Goal: Task Accomplishment & Management: Complete application form

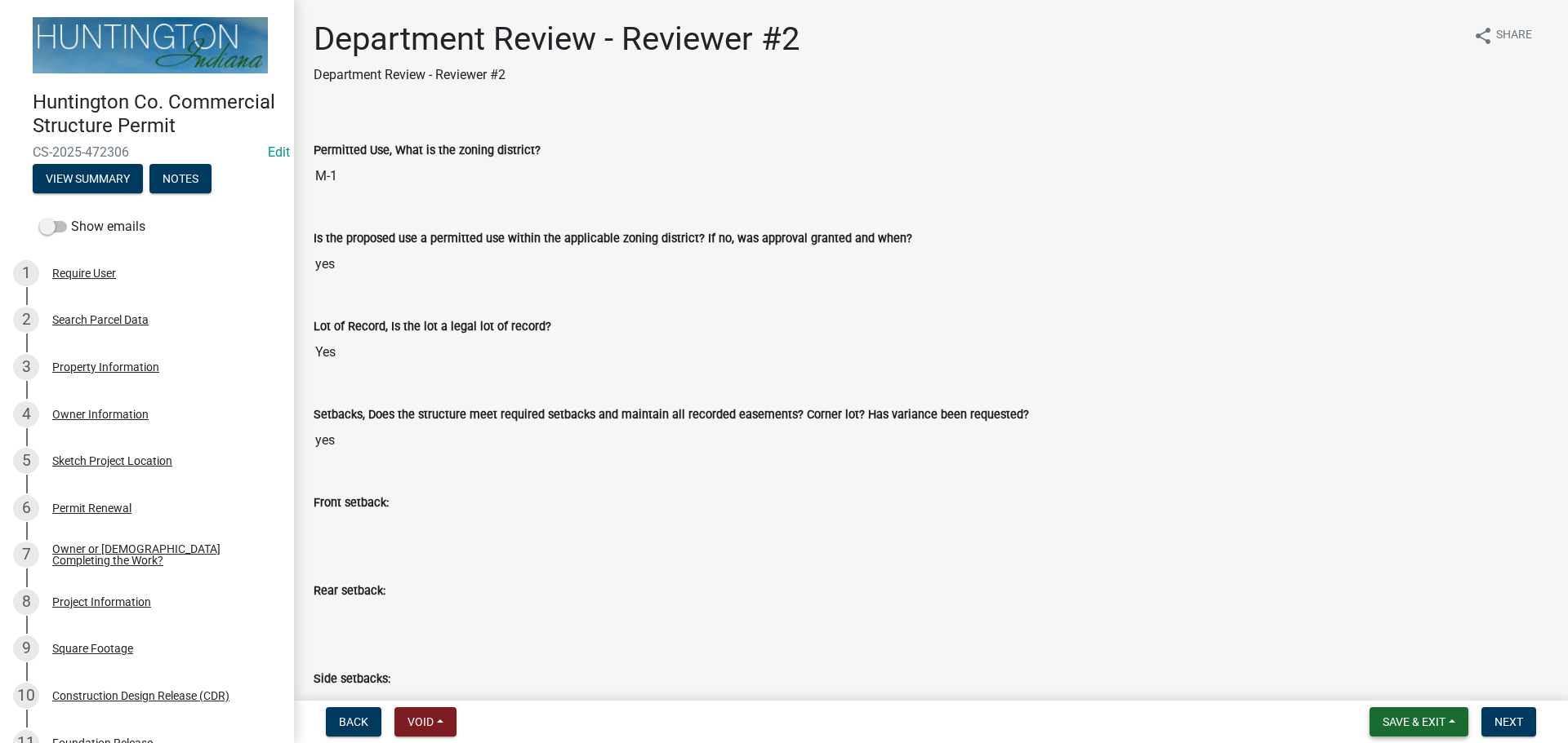
click at [1402, 723] on span "Save & Exit" at bounding box center [1413, 721] width 63 height 13
click at [1388, 683] on button "Save & Exit" at bounding box center [1402, 679] width 131 height 39
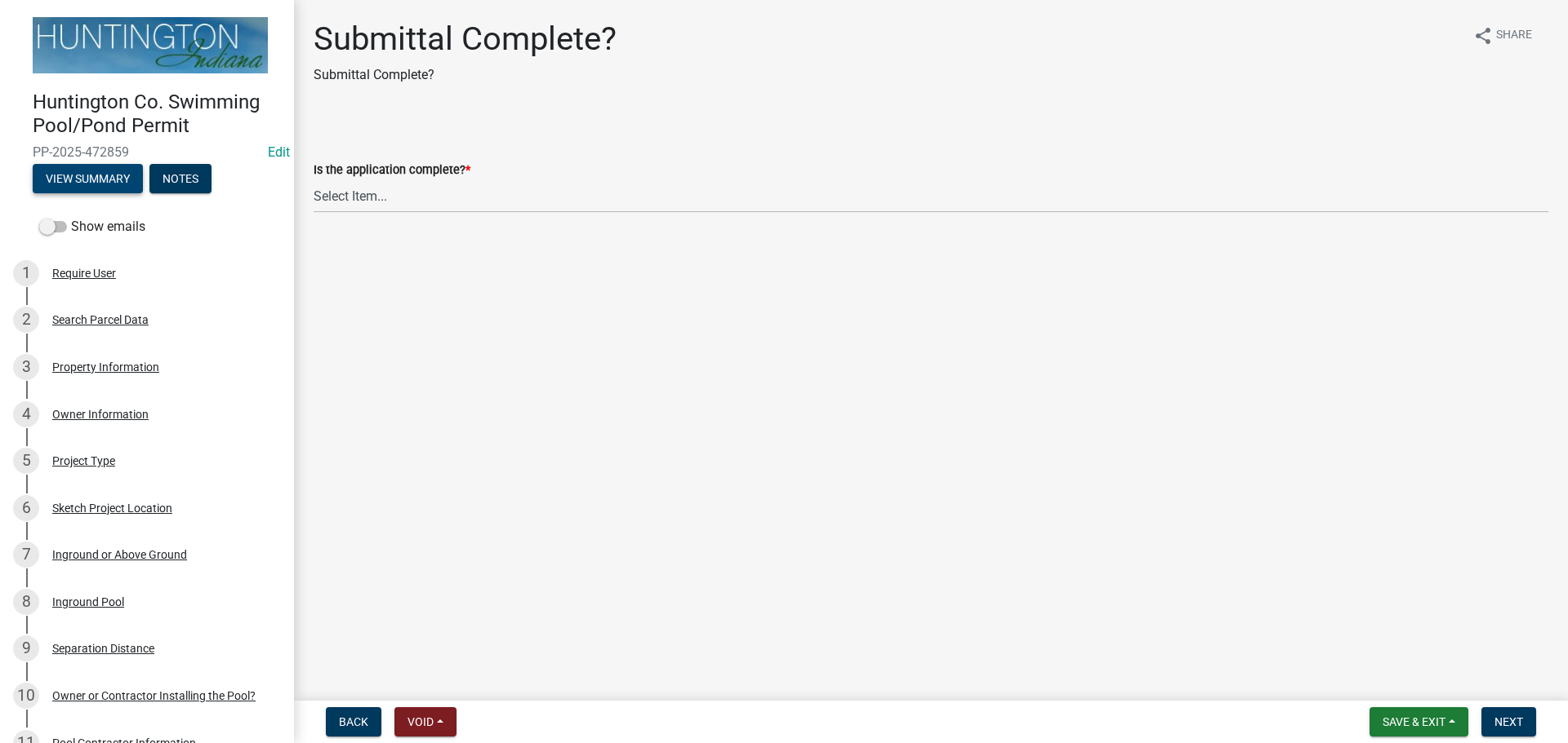
click at [73, 181] on button "View Summary" at bounding box center [88, 179] width 111 height 29
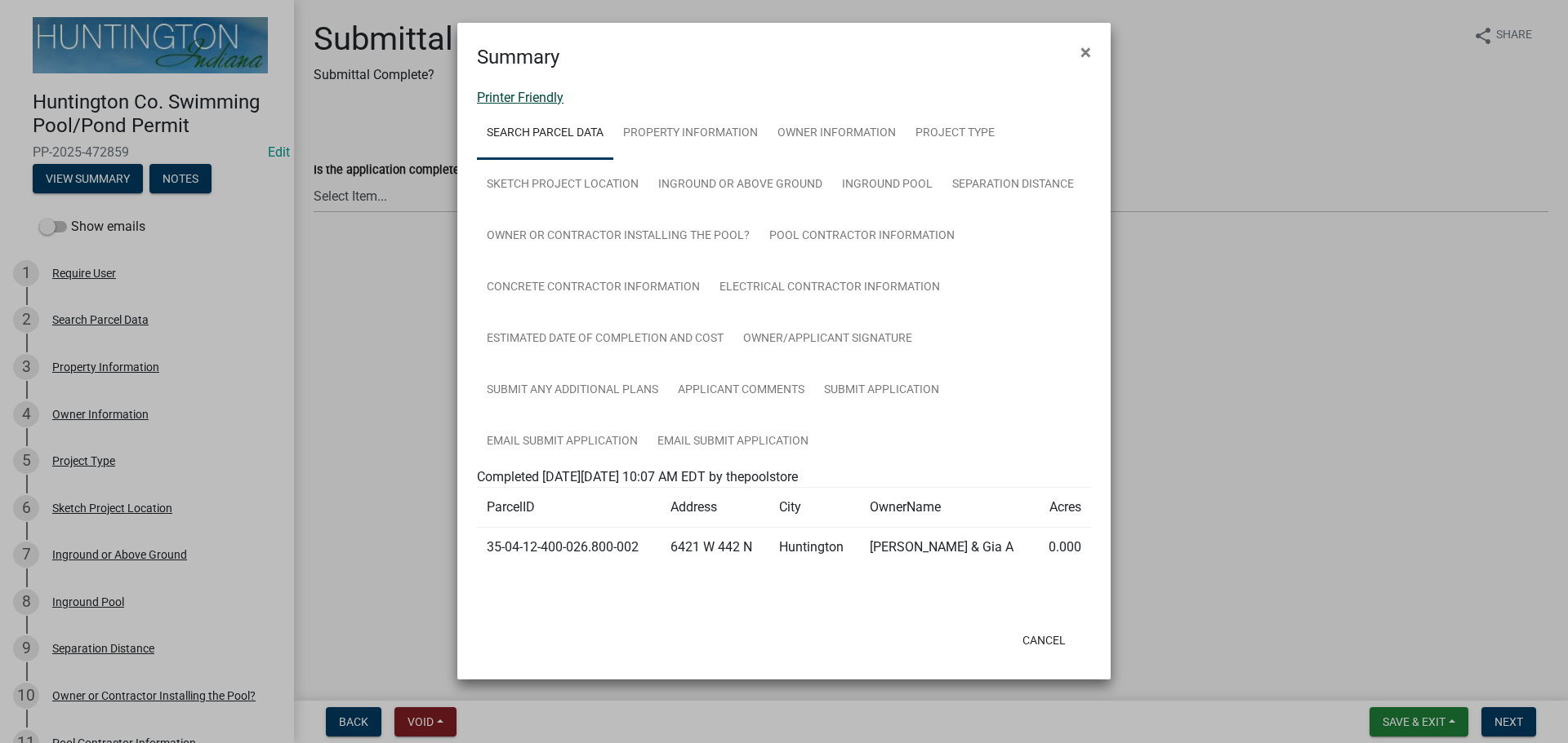
click at [532, 105] on link "Printer Friendly" at bounding box center [520, 98] width 86 height 16
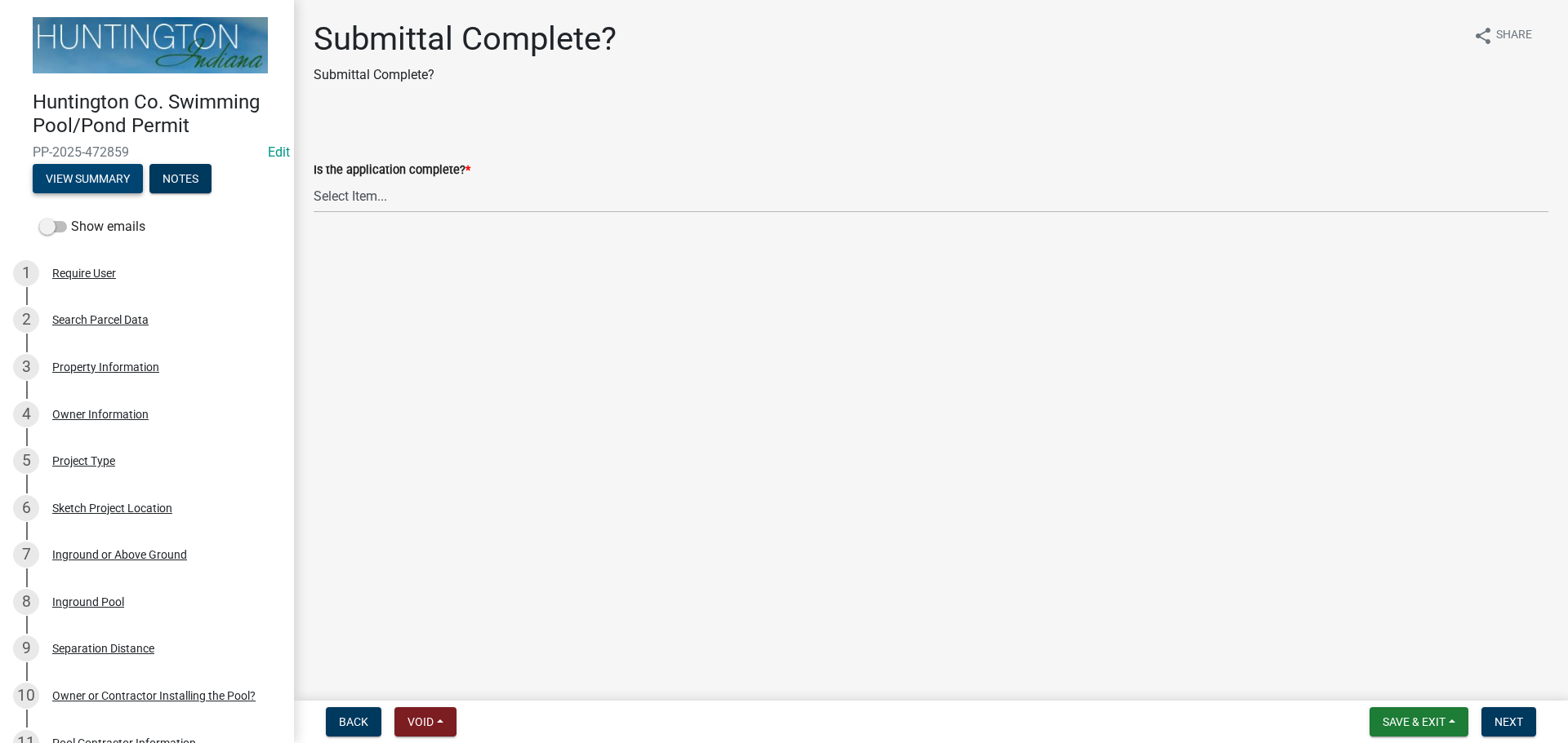
click at [62, 176] on button "View Summary" at bounding box center [88, 179] width 111 height 29
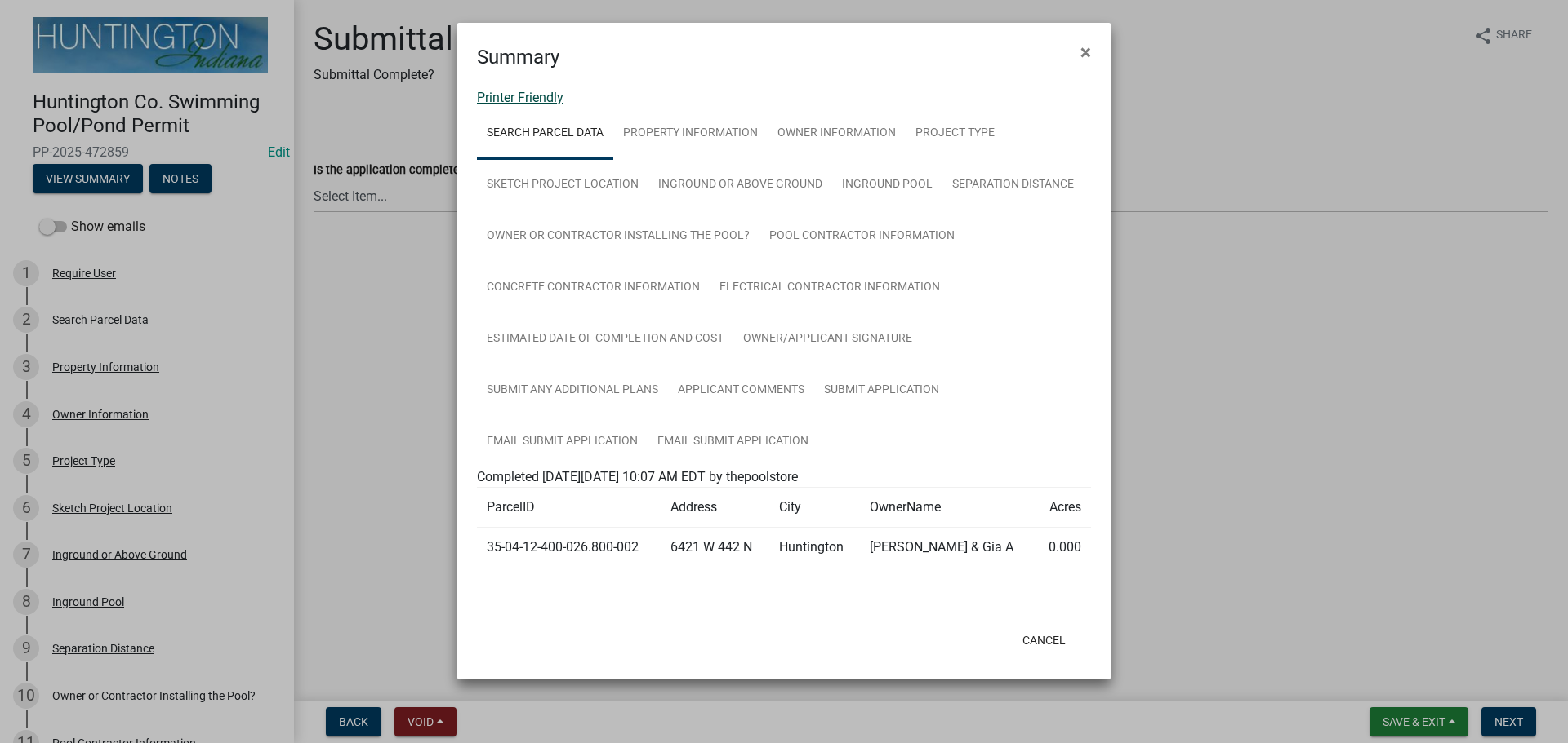
click at [521, 92] on link "Printer Friendly" at bounding box center [520, 98] width 86 height 16
drag, startPoint x: 1079, startPoint y: 41, endPoint x: 1035, endPoint y: 60, distance: 47.9
click at [1079, 41] on button "×" at bounding box center [1086, 52] width 37 height 46
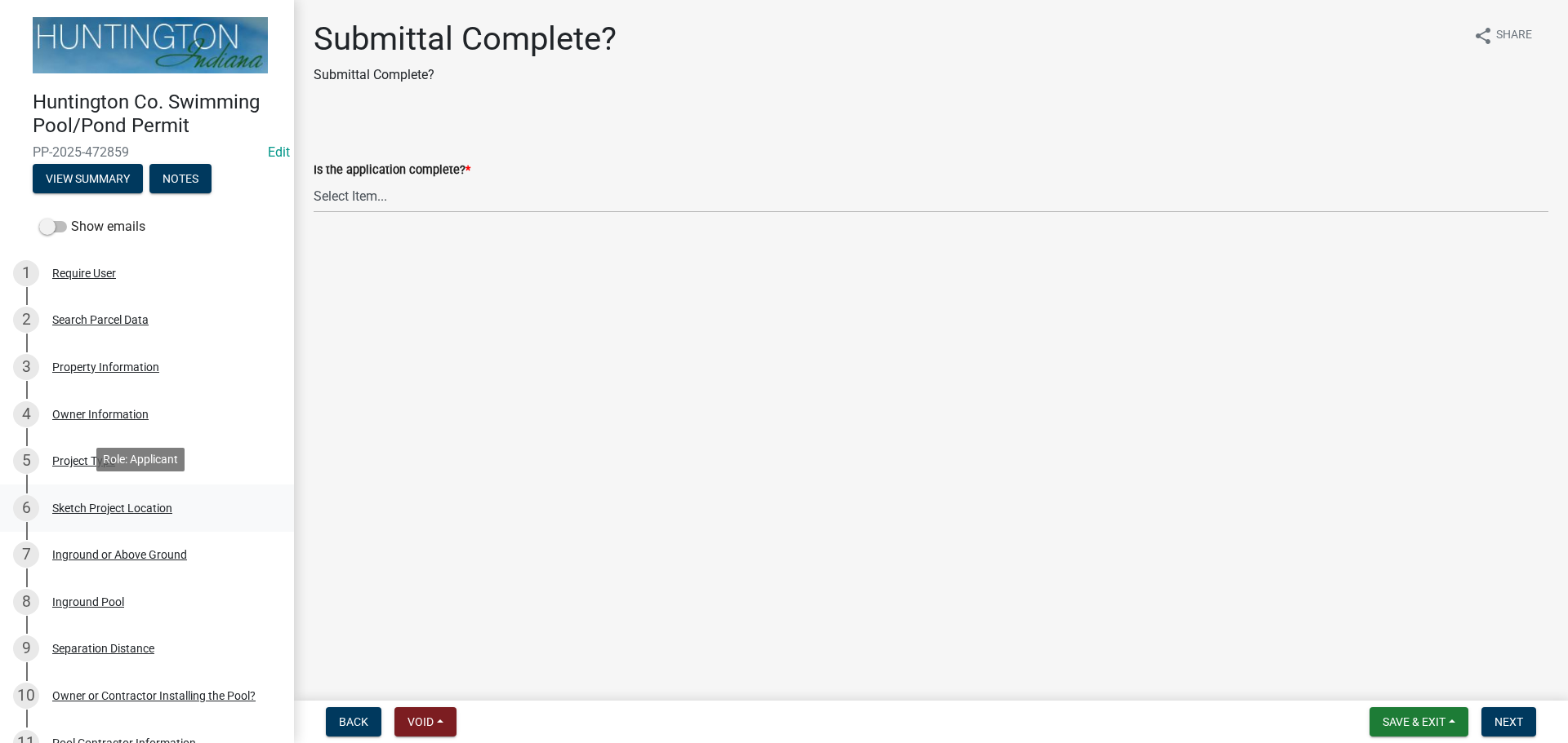
click at [140, 514] on div "6 Sketch Project Location" at bounding box center [140, 508] width 255 height 26
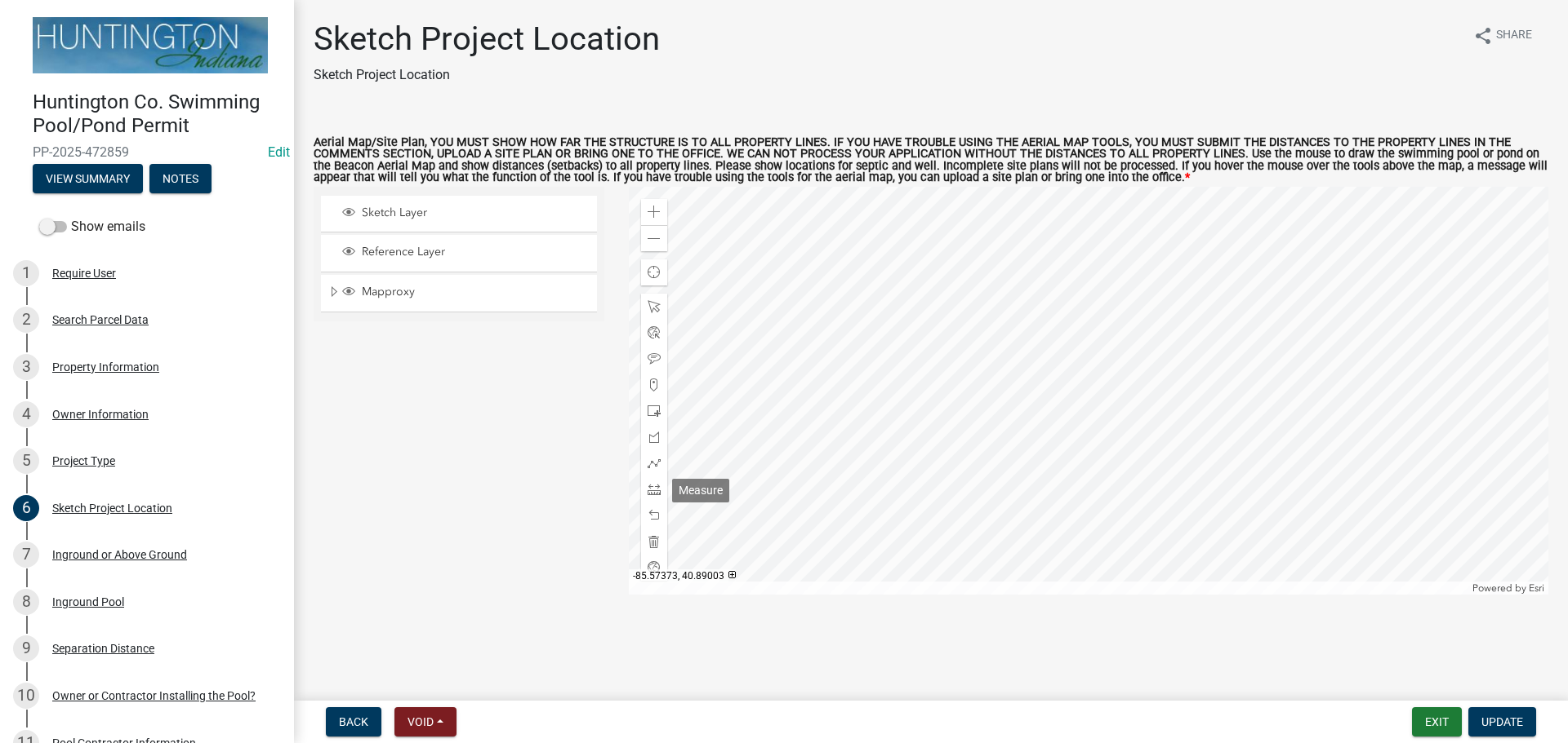
drag, startPoint x: 661, startPoint y: 486, endPoint x: 688, endPoint y: 486, distance: 27.0
click at [661, 486] on div at bounding box center [653, 490] width 26 height 26
click at [1153, 437] on div at bounding box center [1088, 391] width 921 height 408
click at [653, 479] on div at bounding box center [653, 490] width 26 height 26
click at [1023, 435] on div at bounding box center [1088, 391] width 921 height 408
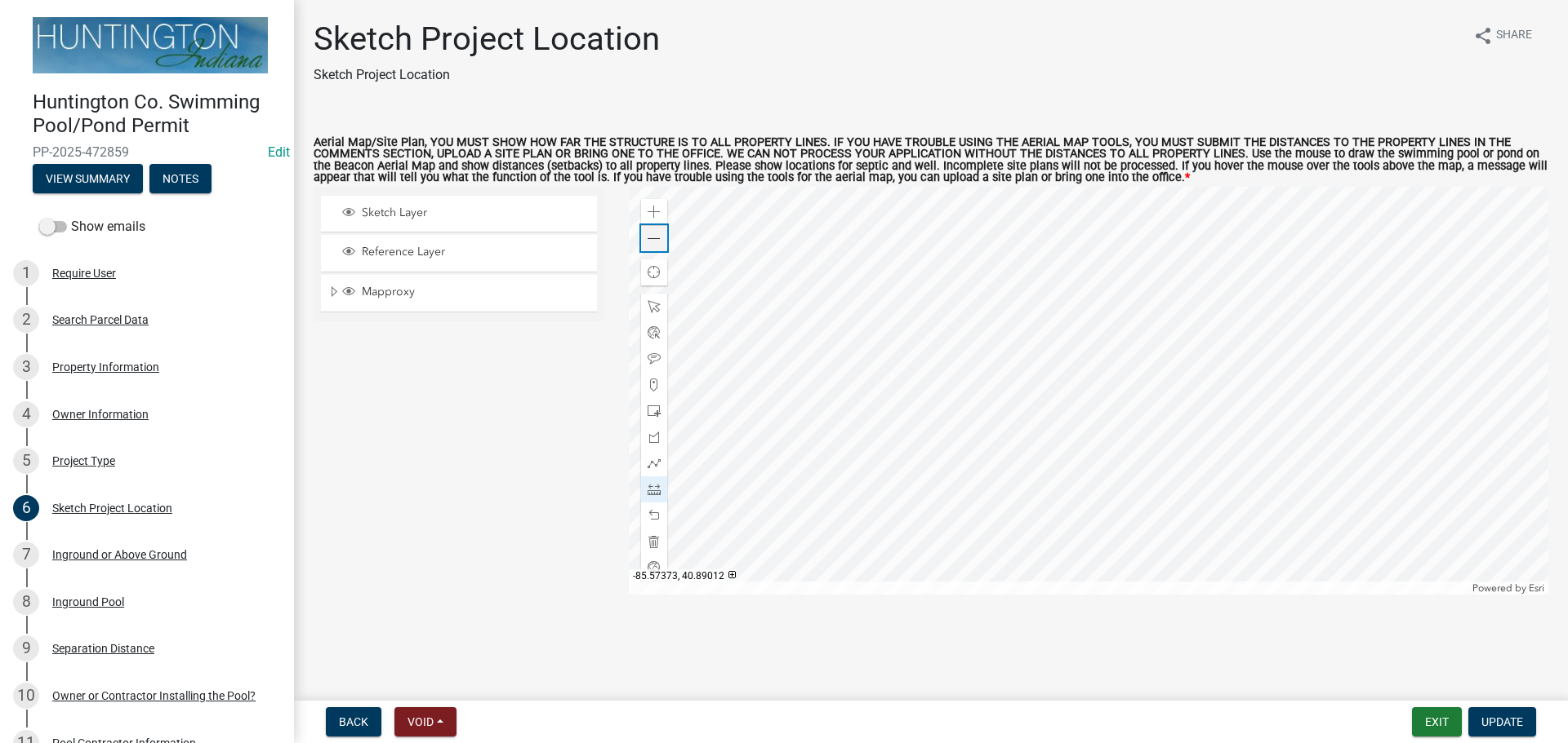
click at [654, 238] on span at bounding box center [653, 238] width 13 height 13
click at [656, 487] on span at bounding box center [653, 489] width 13 height 13
click at [1093, 497] on div at bounding box center [1088, 391] width 921 height 408
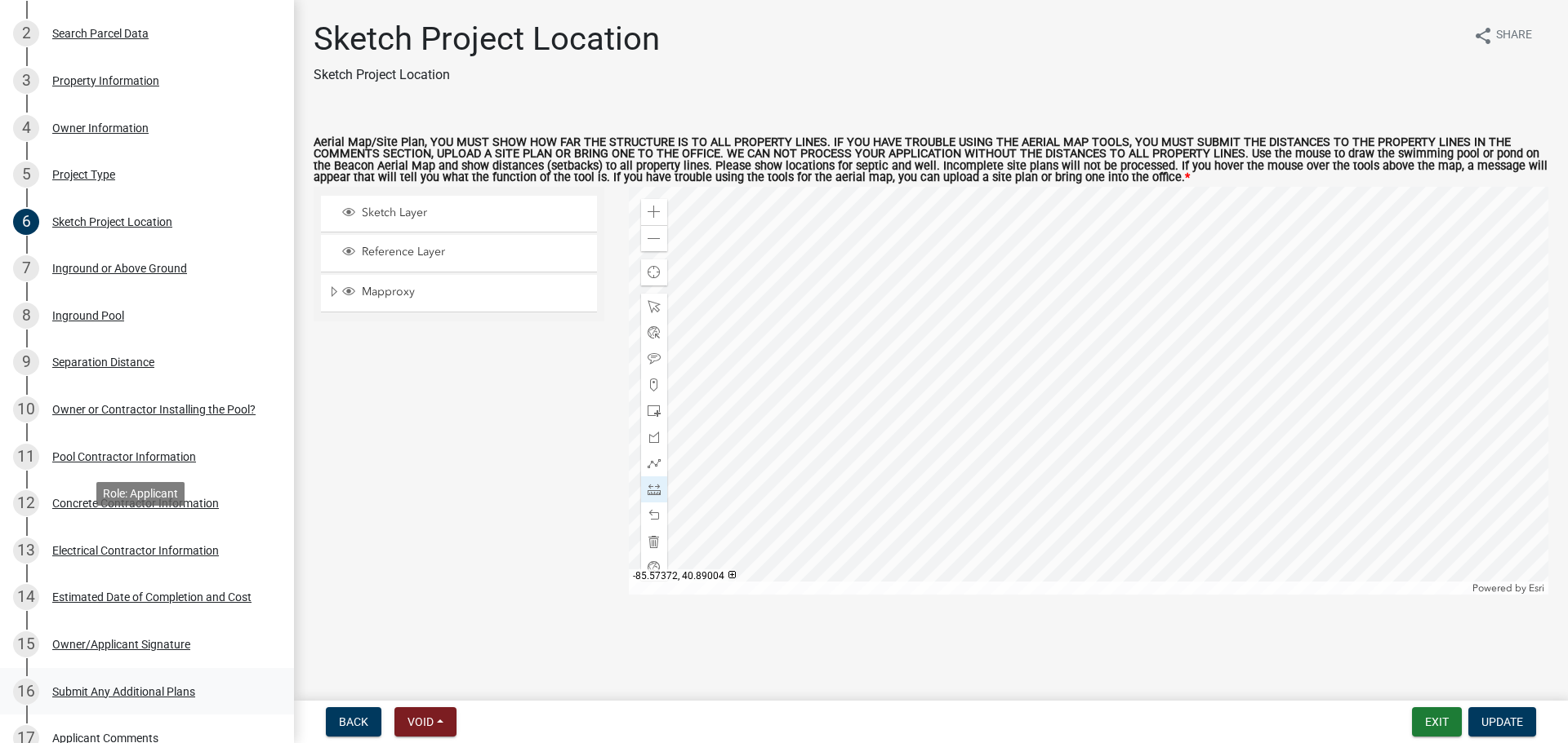
scroll to position [408, 0]
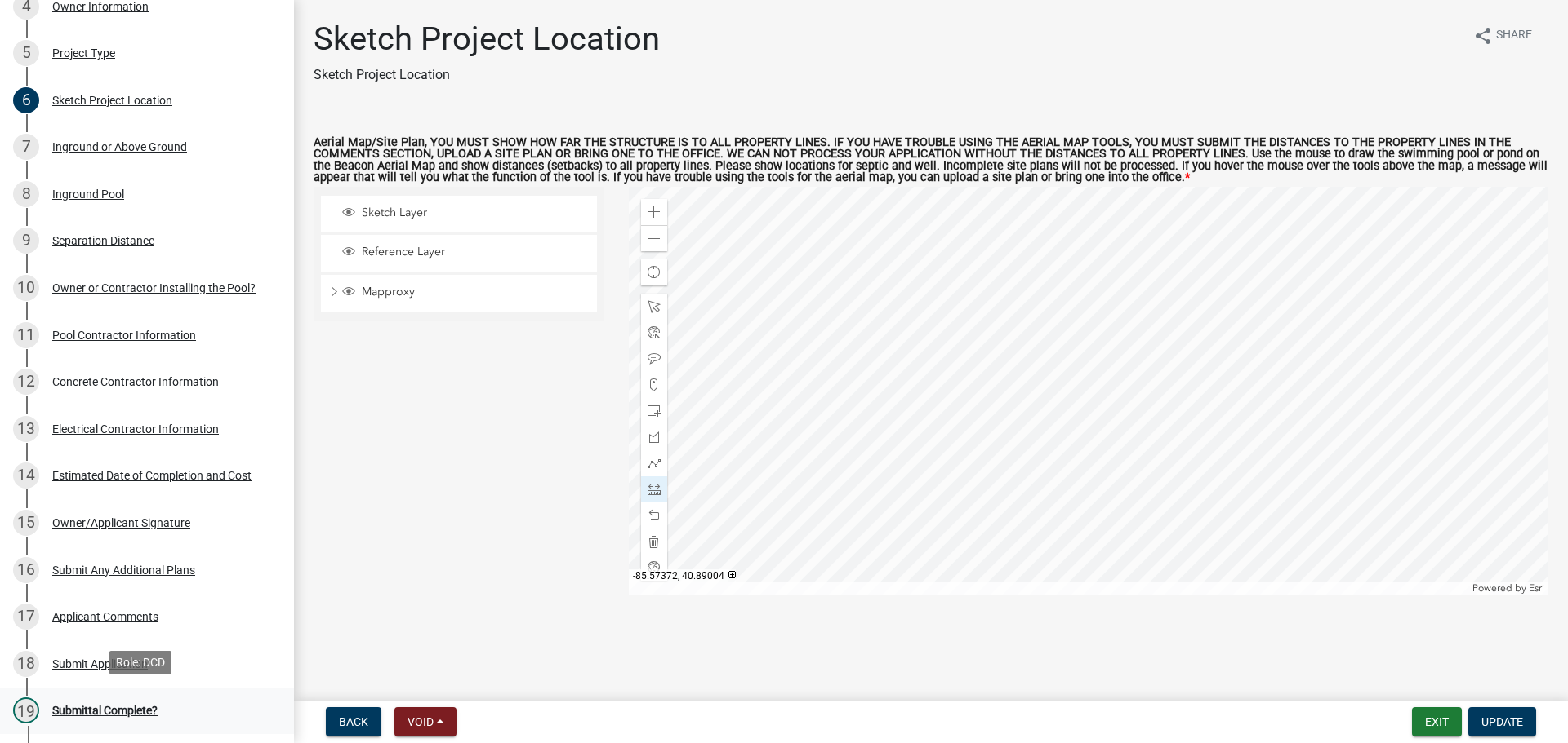
click at [101, 698] on div "19 Submittal Complete?" at bounding box center [140, 711] width 255 height 26
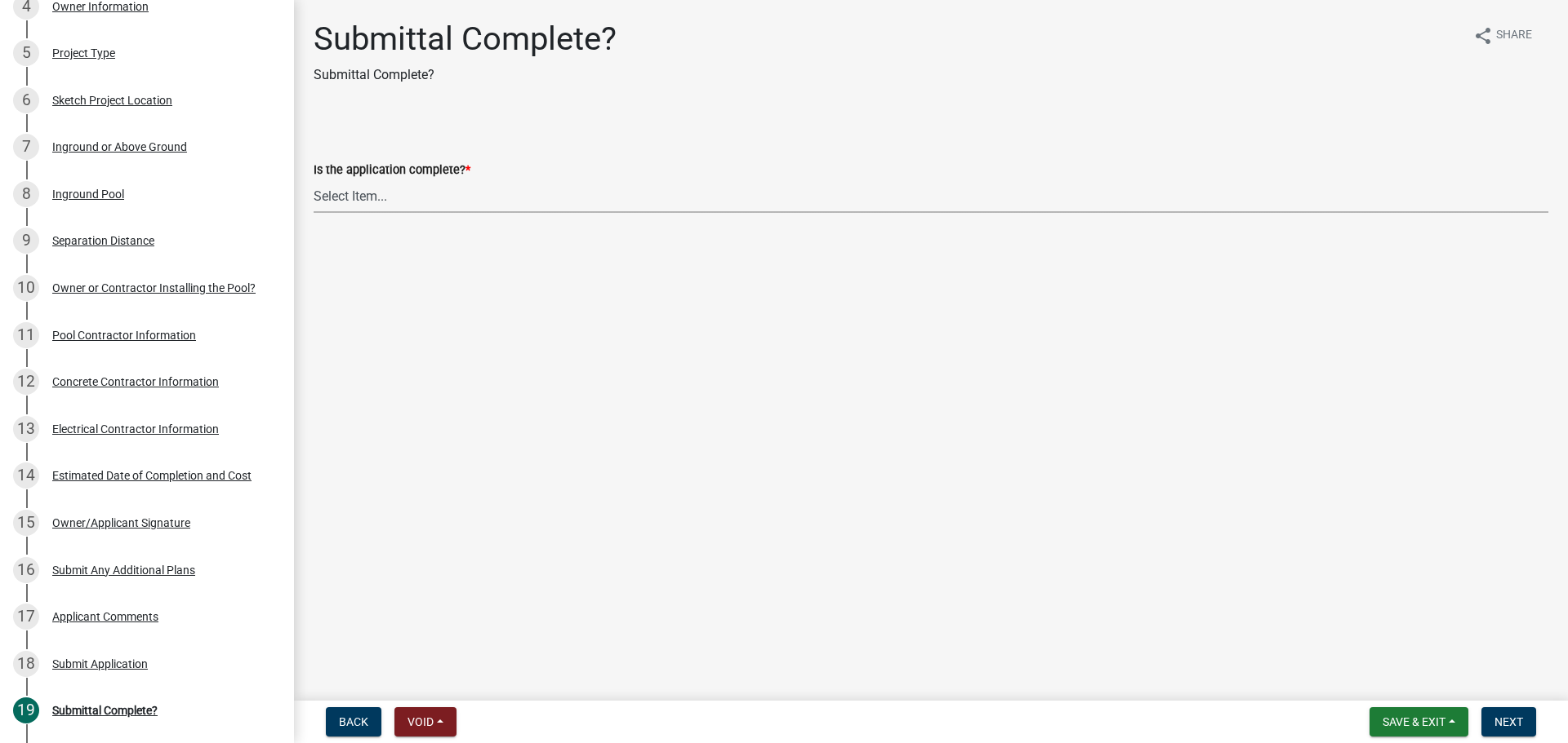
click at [363, 205] on select "Select Item... Yes No" at bounding box center [931, 196] width 1234 height 34
click at [314, 180] on select "Select Item... Yes No" at bounding box center [931, 196] width 1234 height 34
select select "50ed9c26-0cd7-46ff-a4f0-d67a988abd6f"
click at [1501, 715] on span "Next" at bounding box center [1508, 721] width 29 height 13
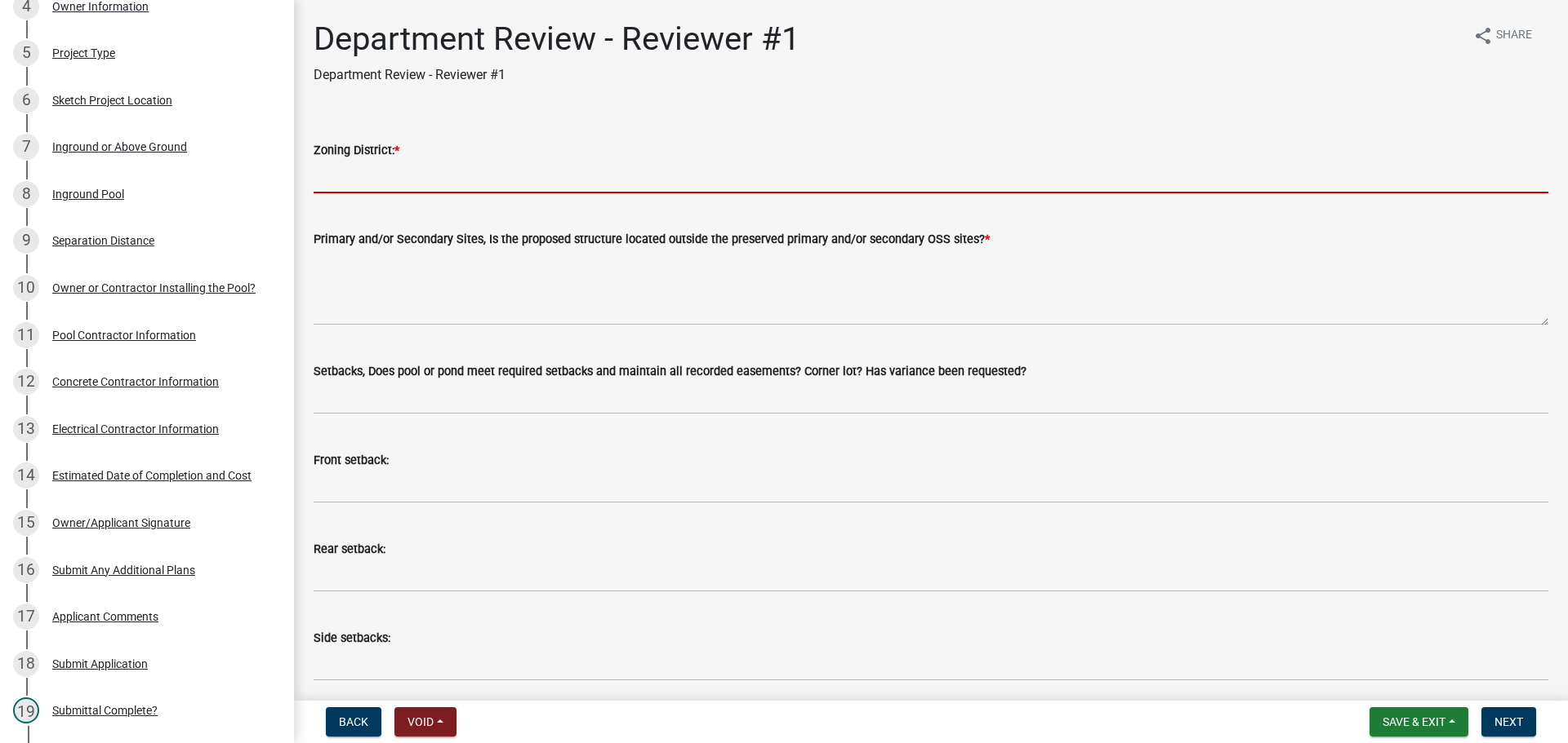
click at [358, 162] on input "Zoning District: *" at bounding box center [931, 176] width 1234 height 34
type input "R-4"
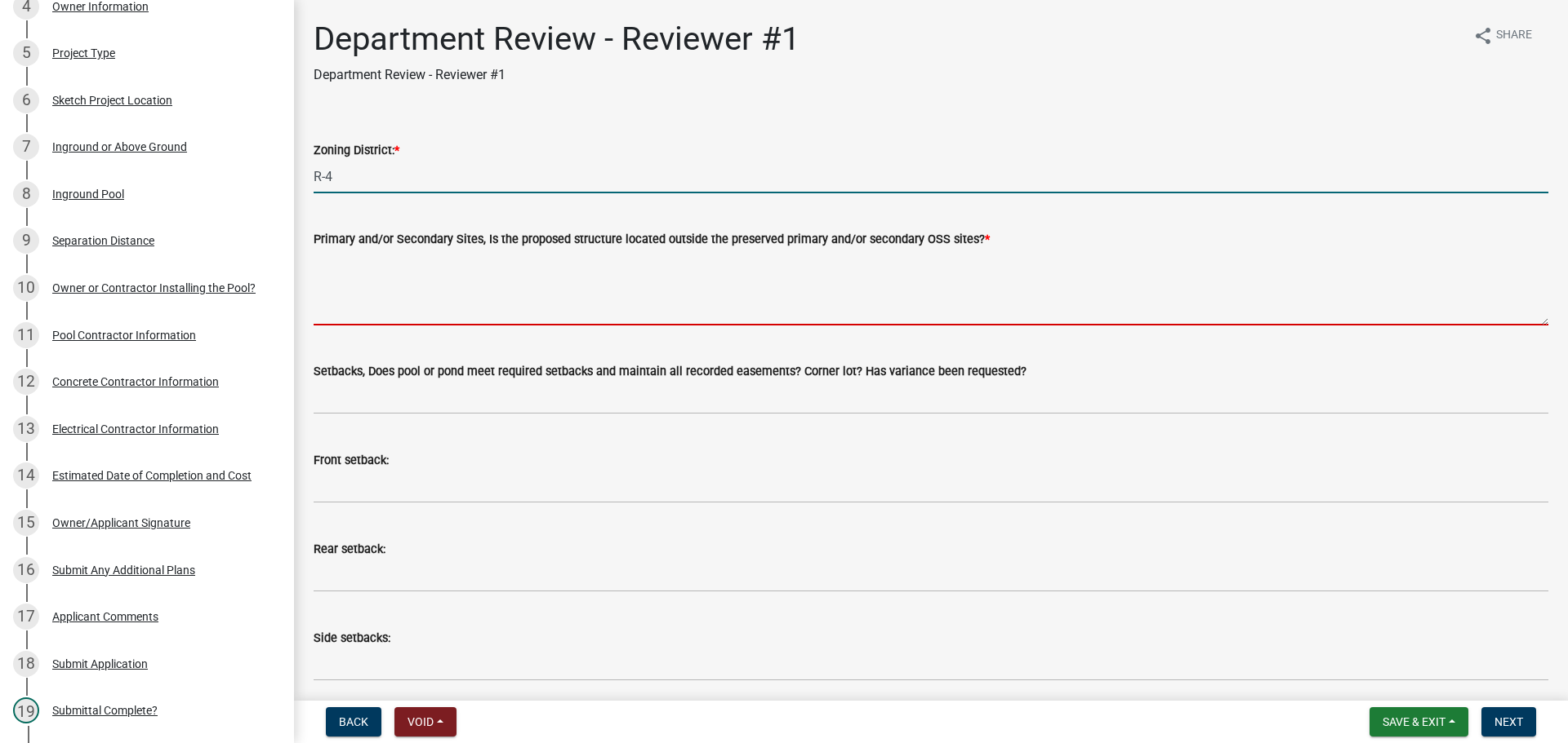
click at [422, 281] on textarea "Primary and/or Secondary Sites, Is the proposed structure located outside the p…" at bounding box center [931, 287] width 1234 height 77
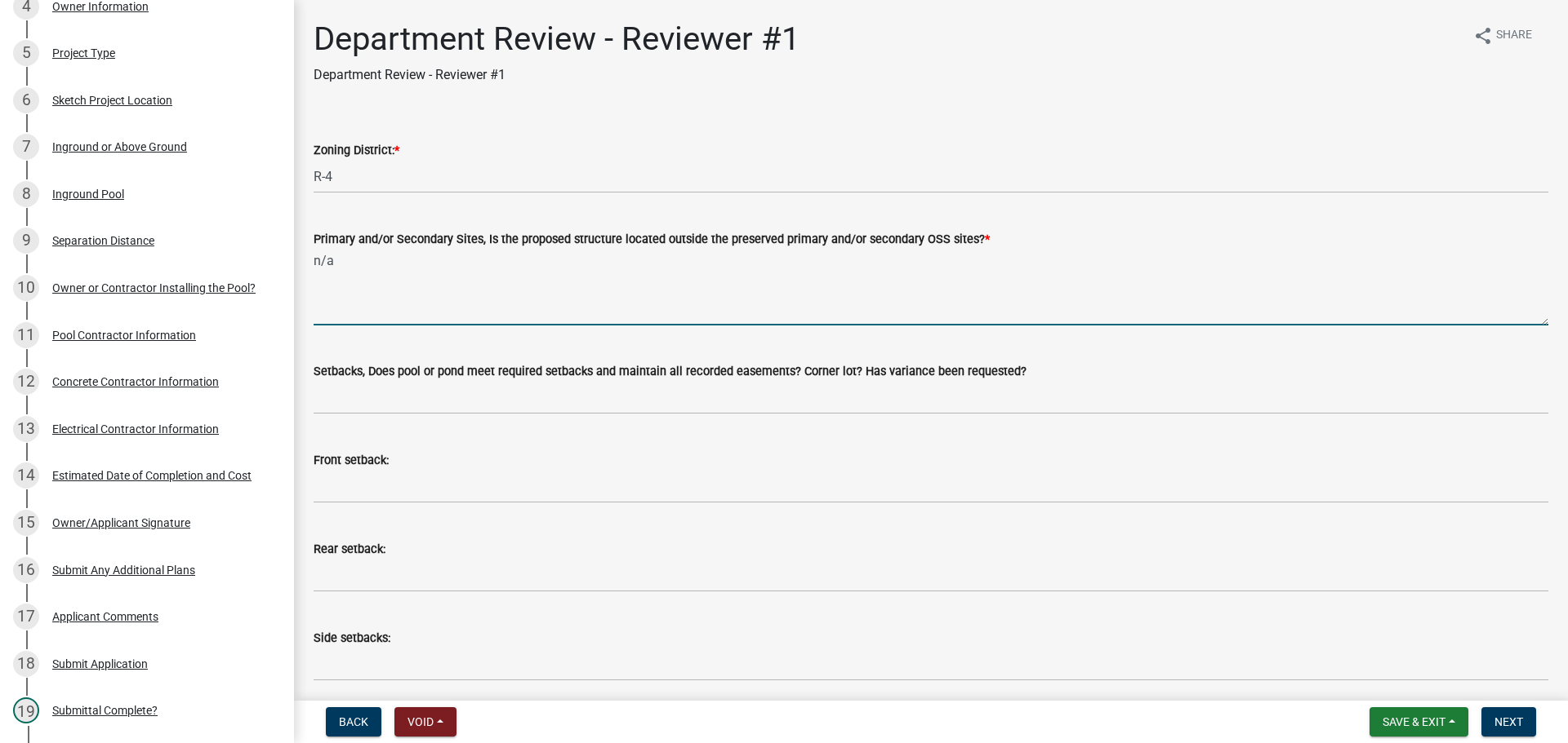
type textarea "n/a"
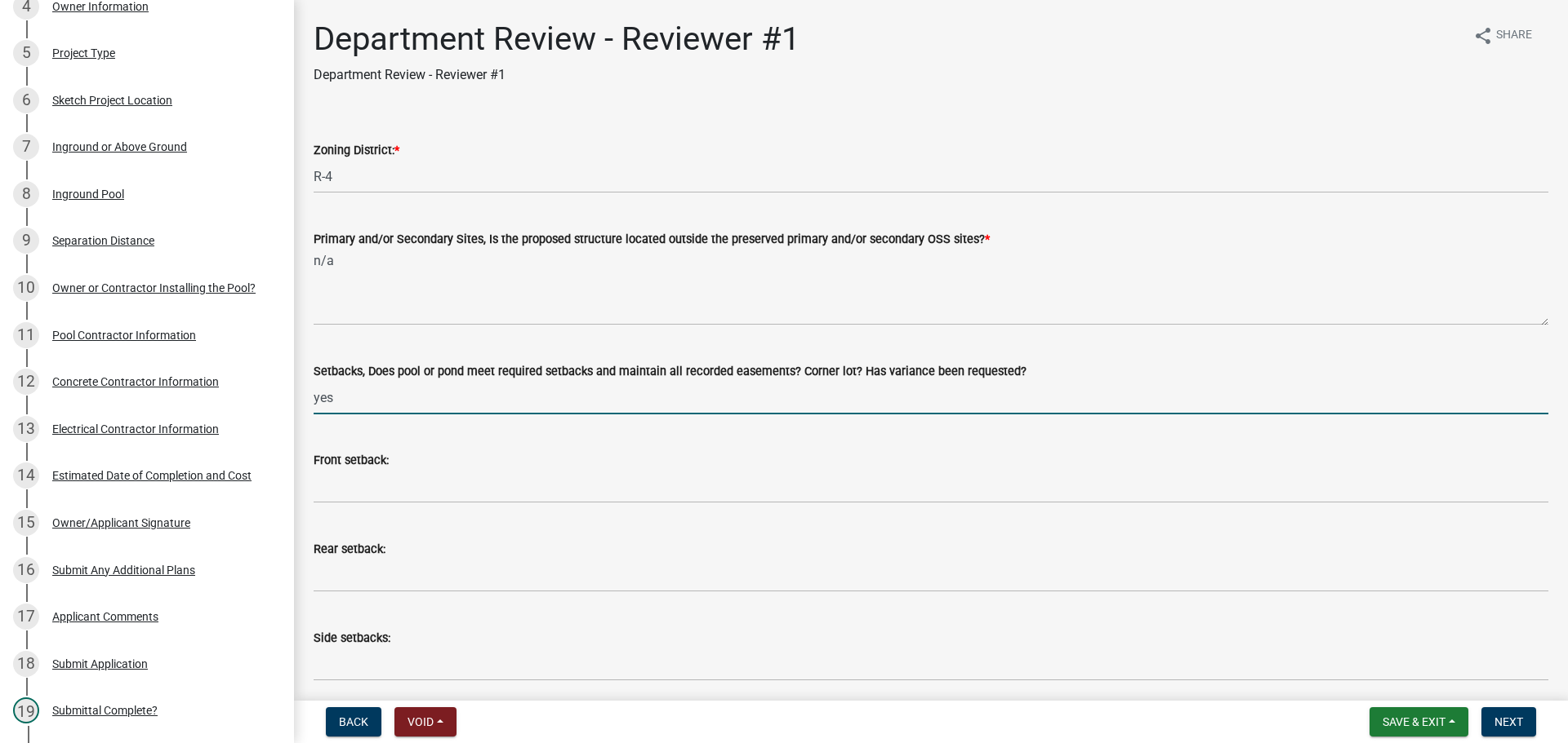
type input "yes"
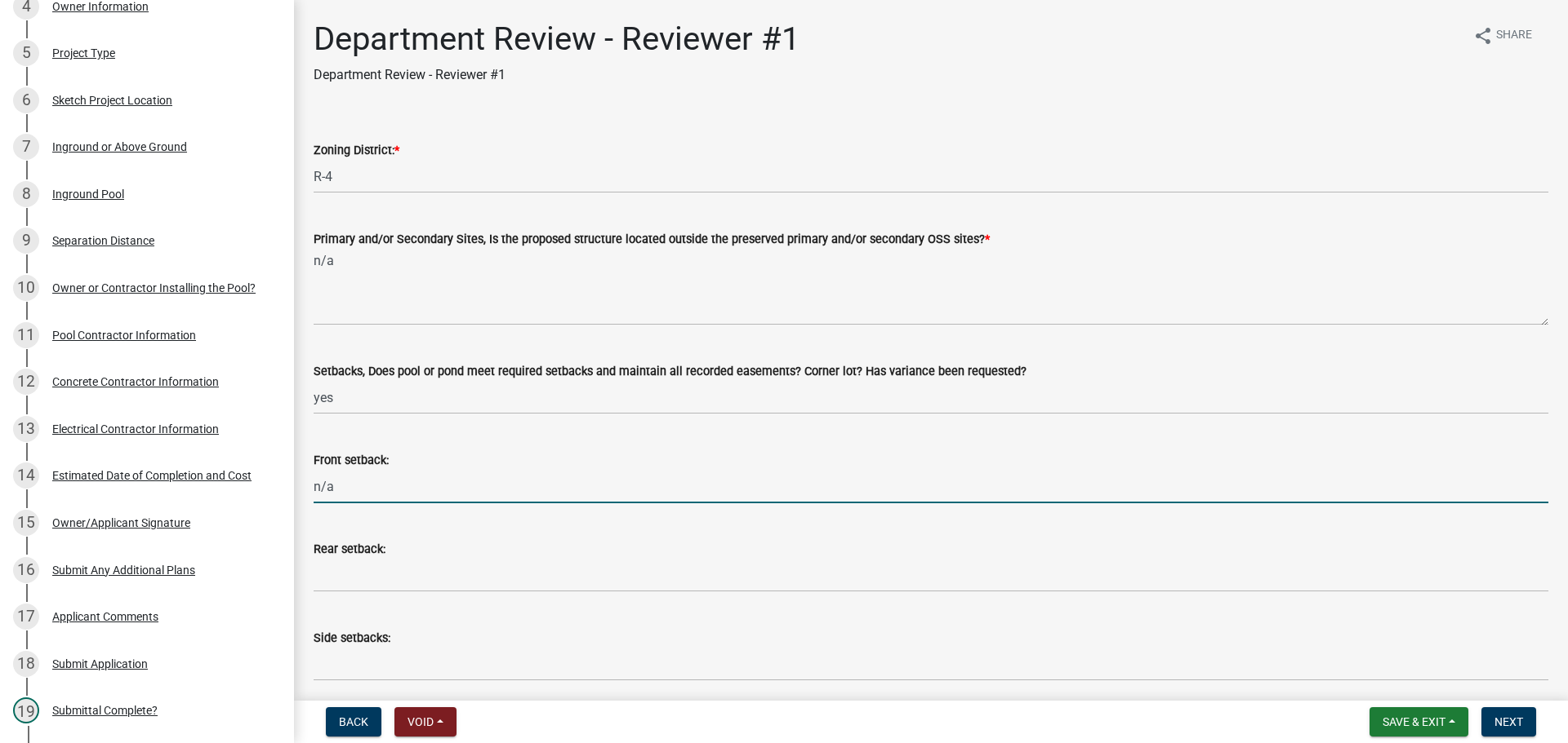
type input "n/a"
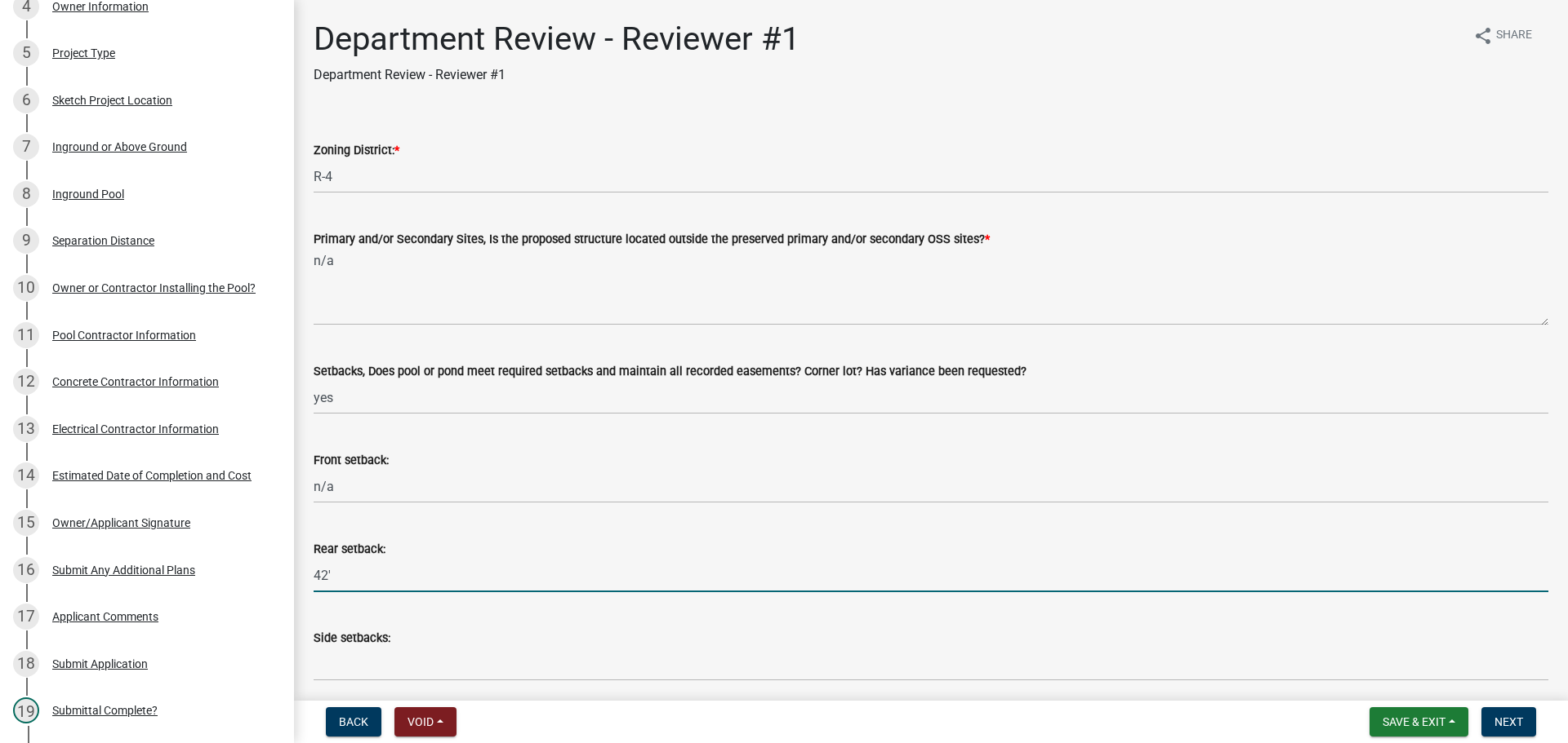
type input "42'"
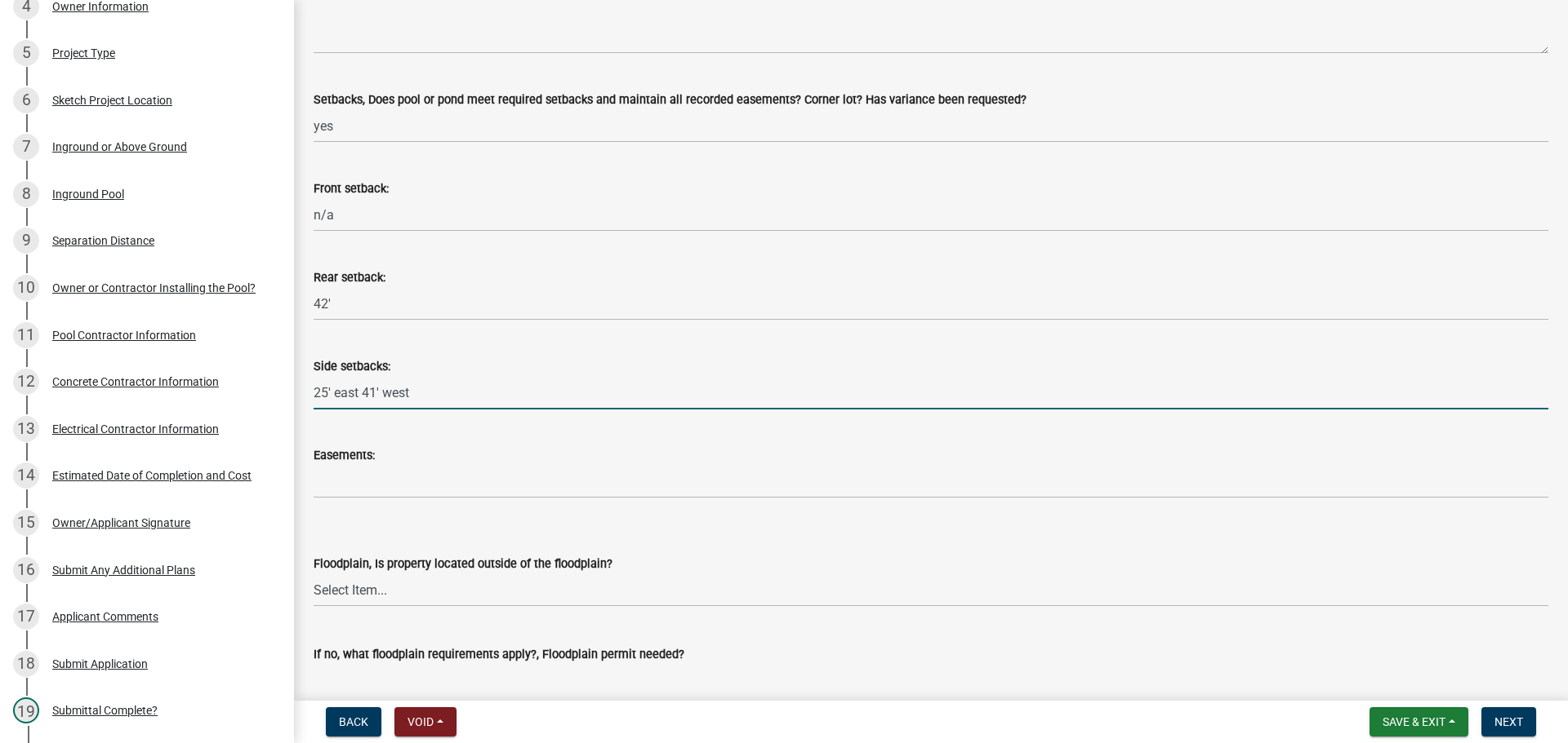
scroll to position [327, 0]
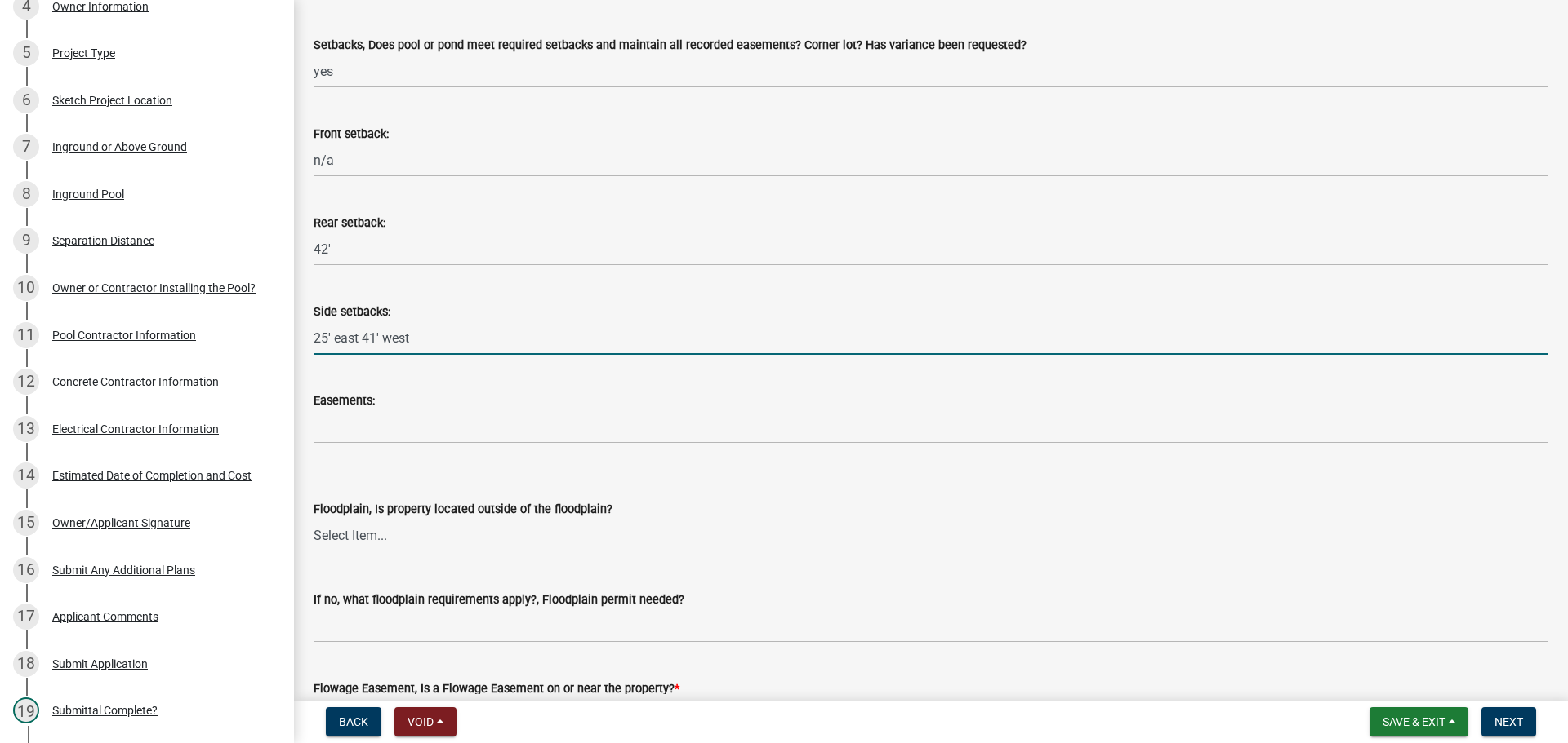
type input "25' east 41' west"
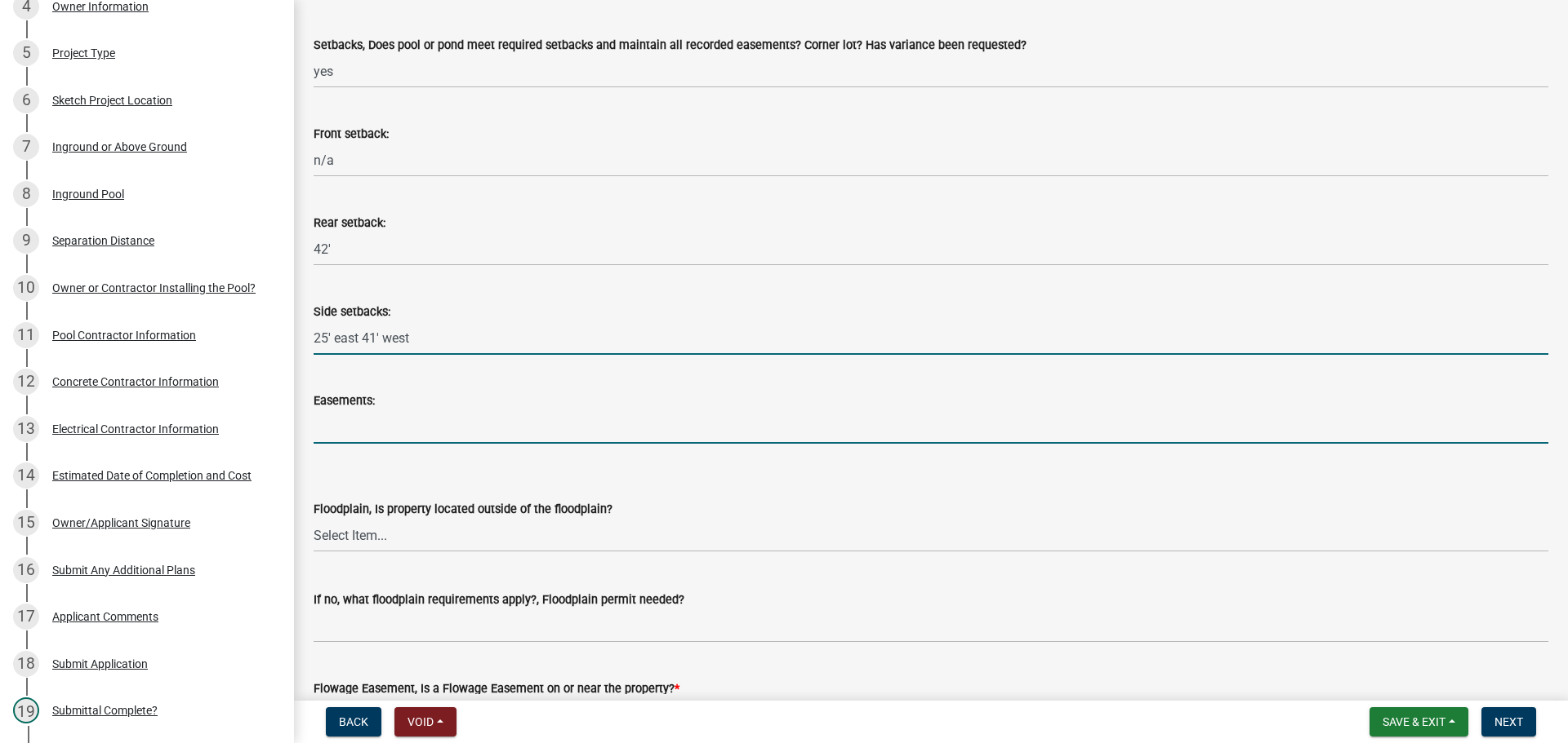
click at [380, 423] on input "Easements:" at bounding box center [931, 427] width 1234 height 34
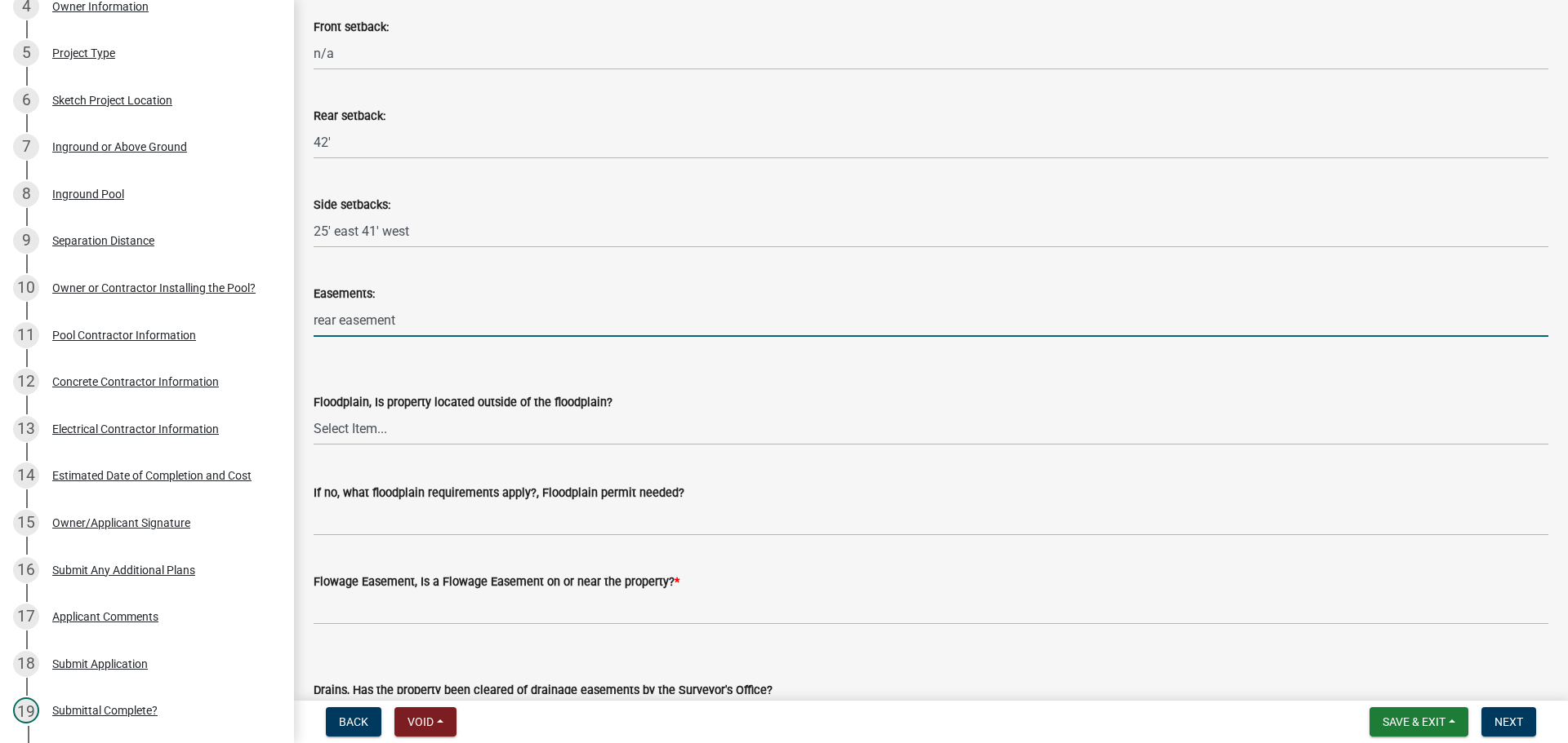
scroll to position [571, 0]
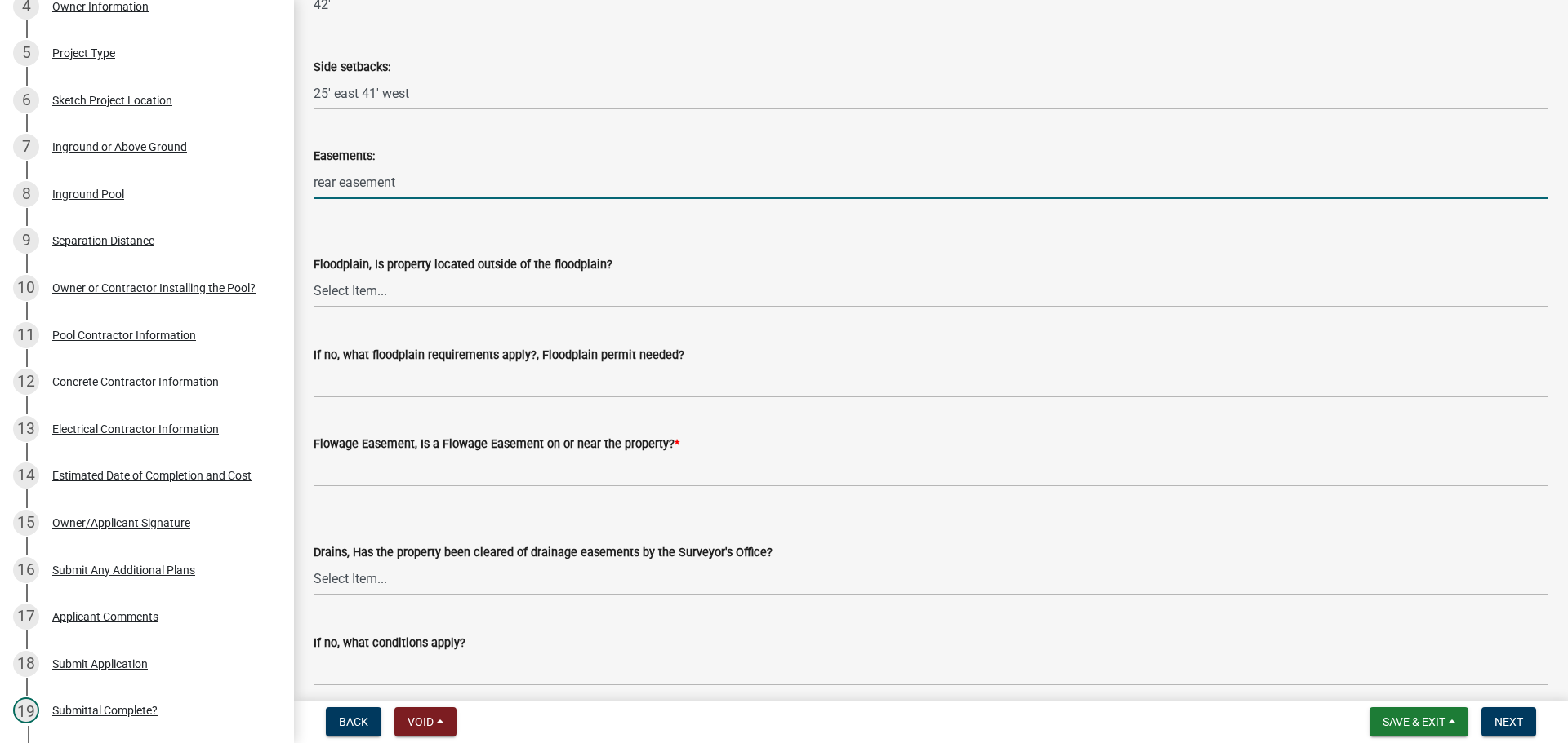
type input "rear easement"
click at [344, 307] on select "Select Item... Yes No" at bounding box center [931, 290] width 1234 height 34
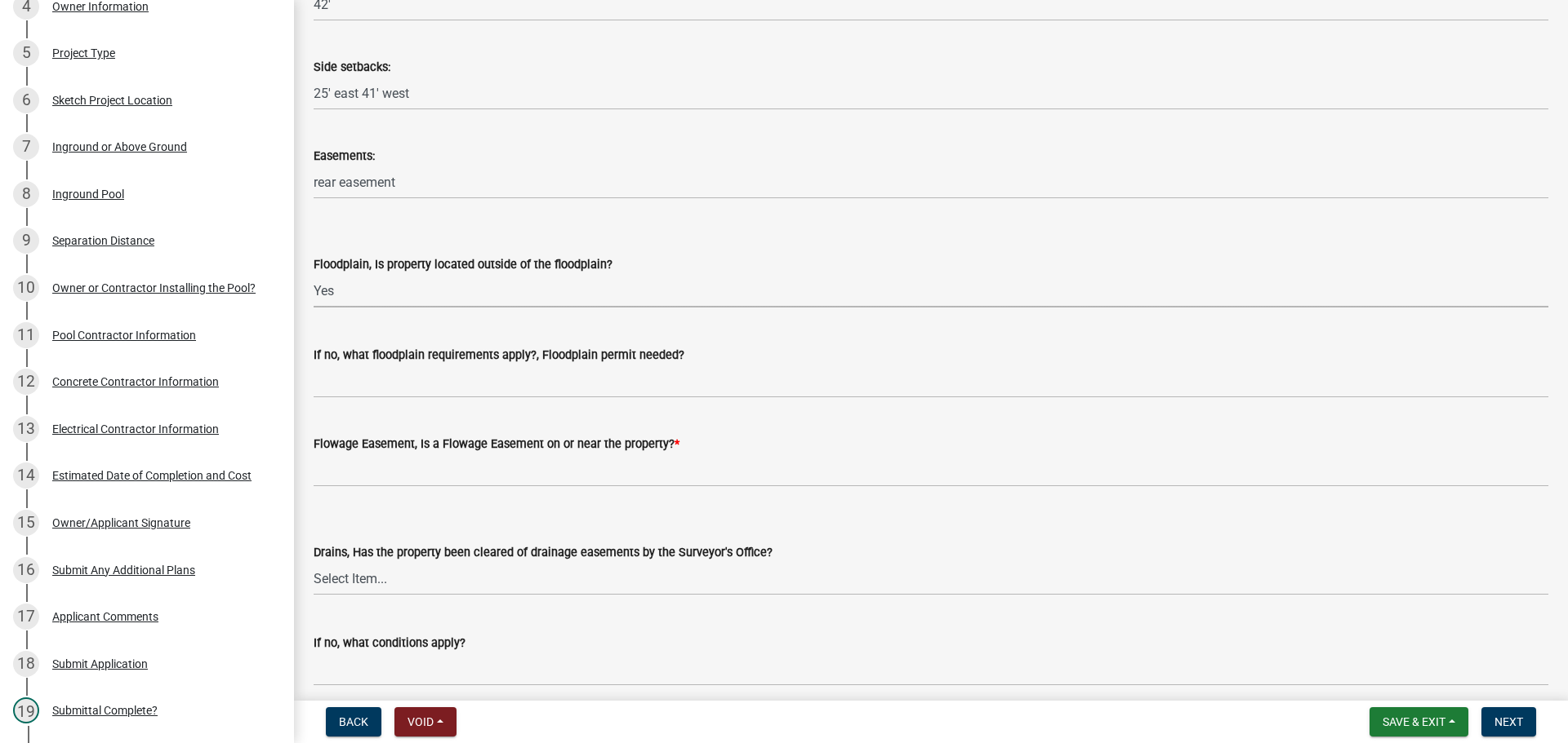
click at [314, 274] on select "Select Item... Yes No" at bounding box center [931, 290] width 1234 height 34
select select "0337e96e-ca5c-4a3d-8cb4-ff9929ab64e7"
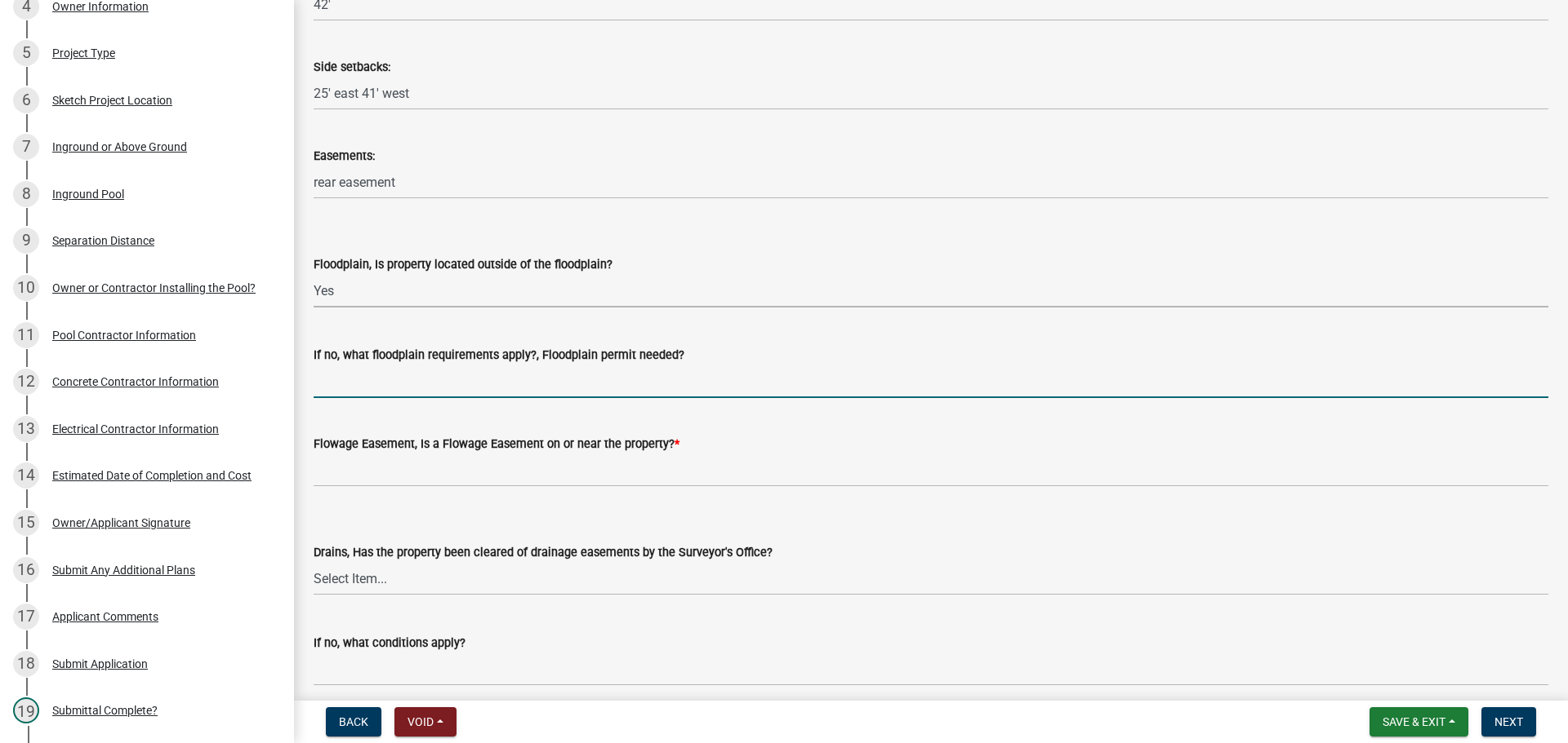
click at [335, 376] on input "If no, what floodplain requirements apply?, Floodplain permit needed?" at bounding box center [931, 381] width 1234 height 34
type input "n/a"
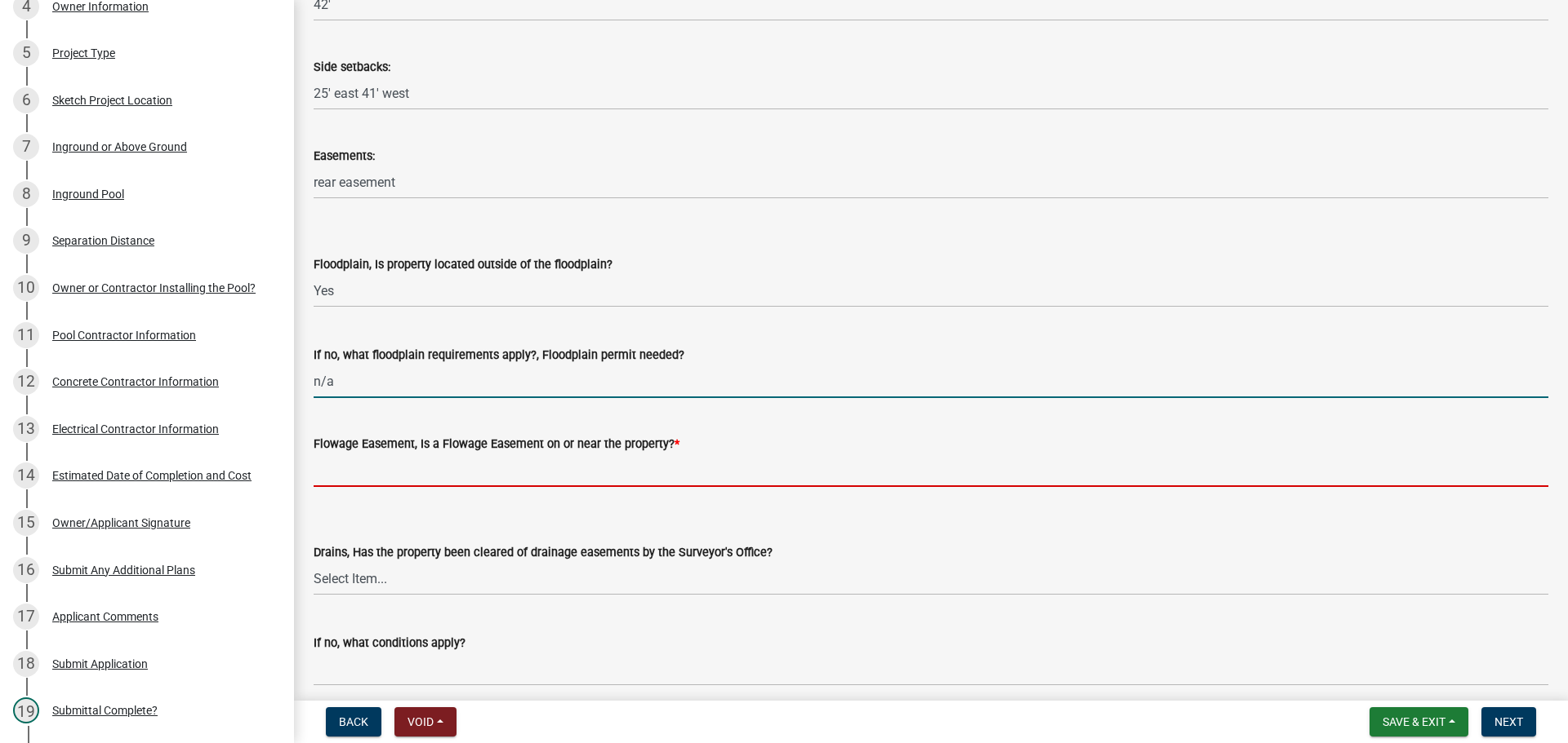
click at [352, 479] on input "Flowage Easement, Is a Flowage Easement on or near the property? *" at bounding box center [931, 470] width 1234 height 34
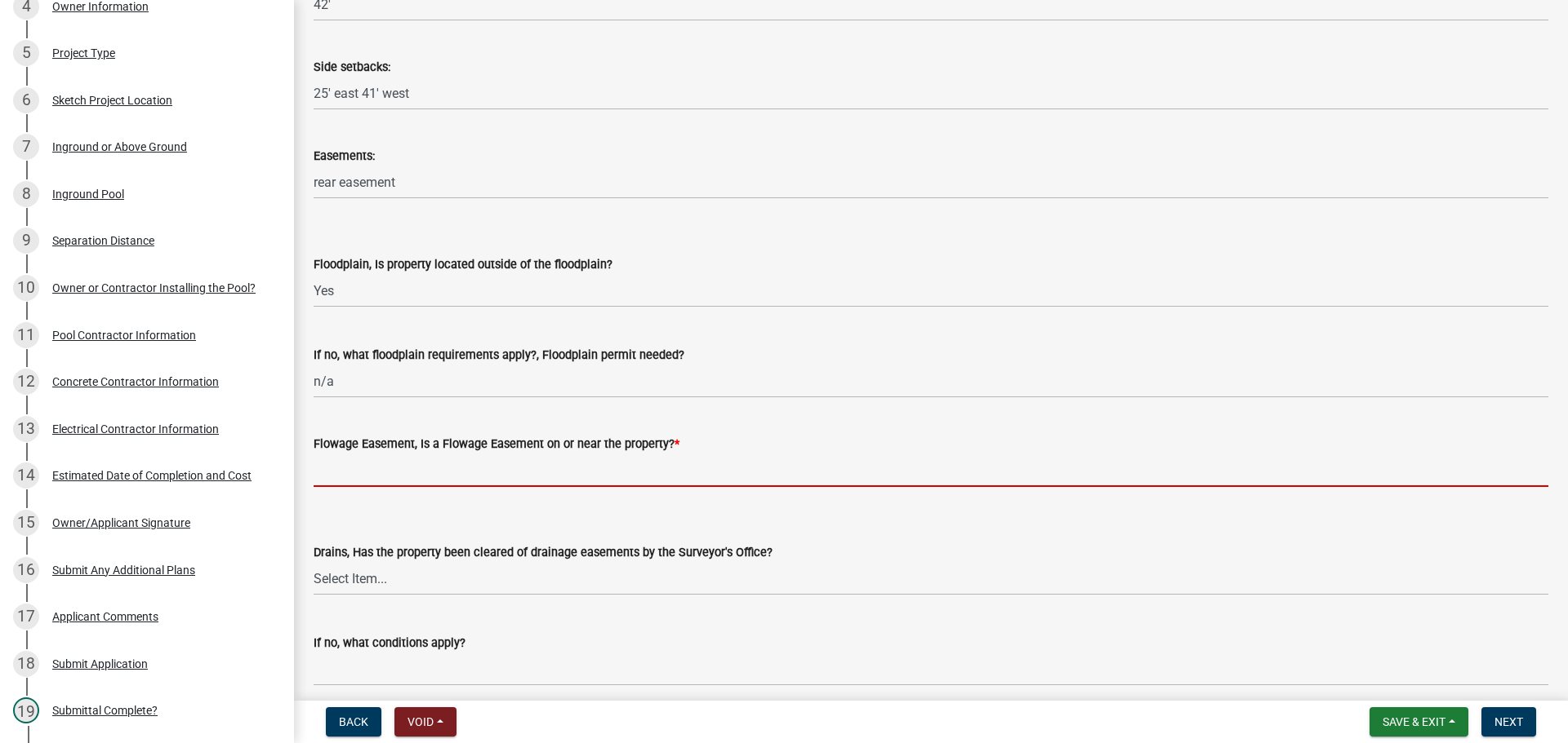
type input "no"
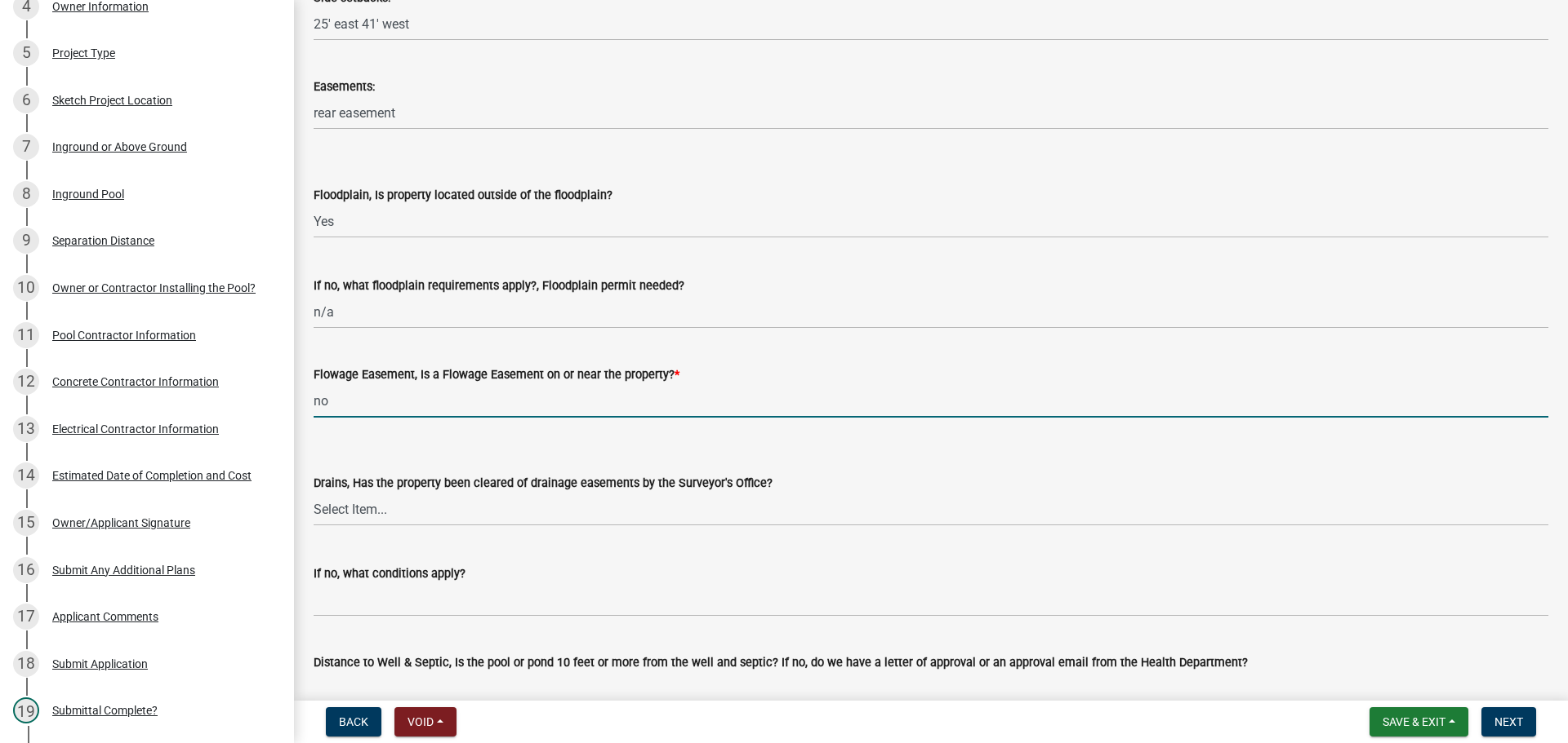
scroll to position [734, 0]
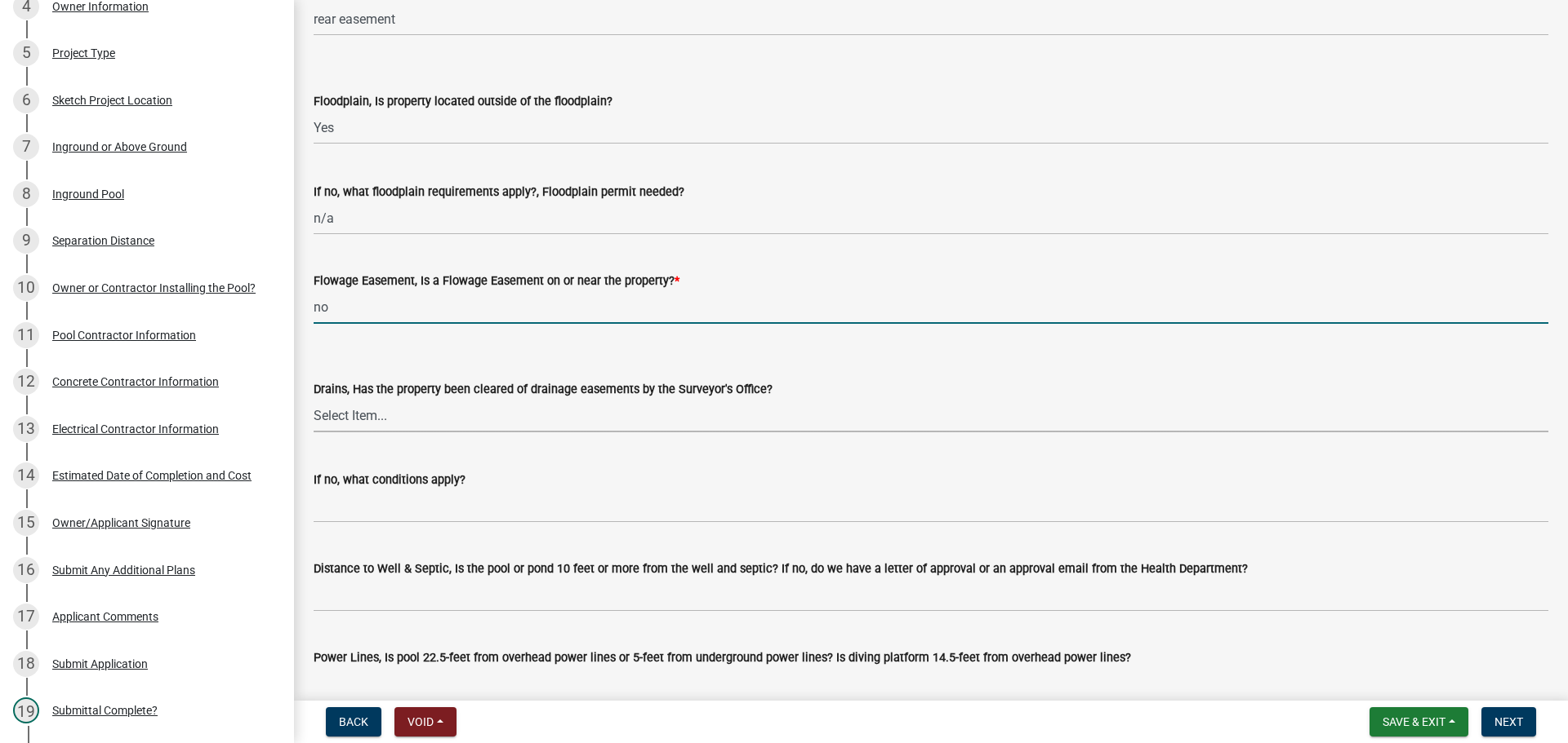
drag, startPoint x: 359, startPoint y: 416, endPoint x: 354, endPoint y: 432, distance: 16.8
click at [359, 416] on select "Select Item... Yes No" at bounding box center [931, 416] width 1234 height 34
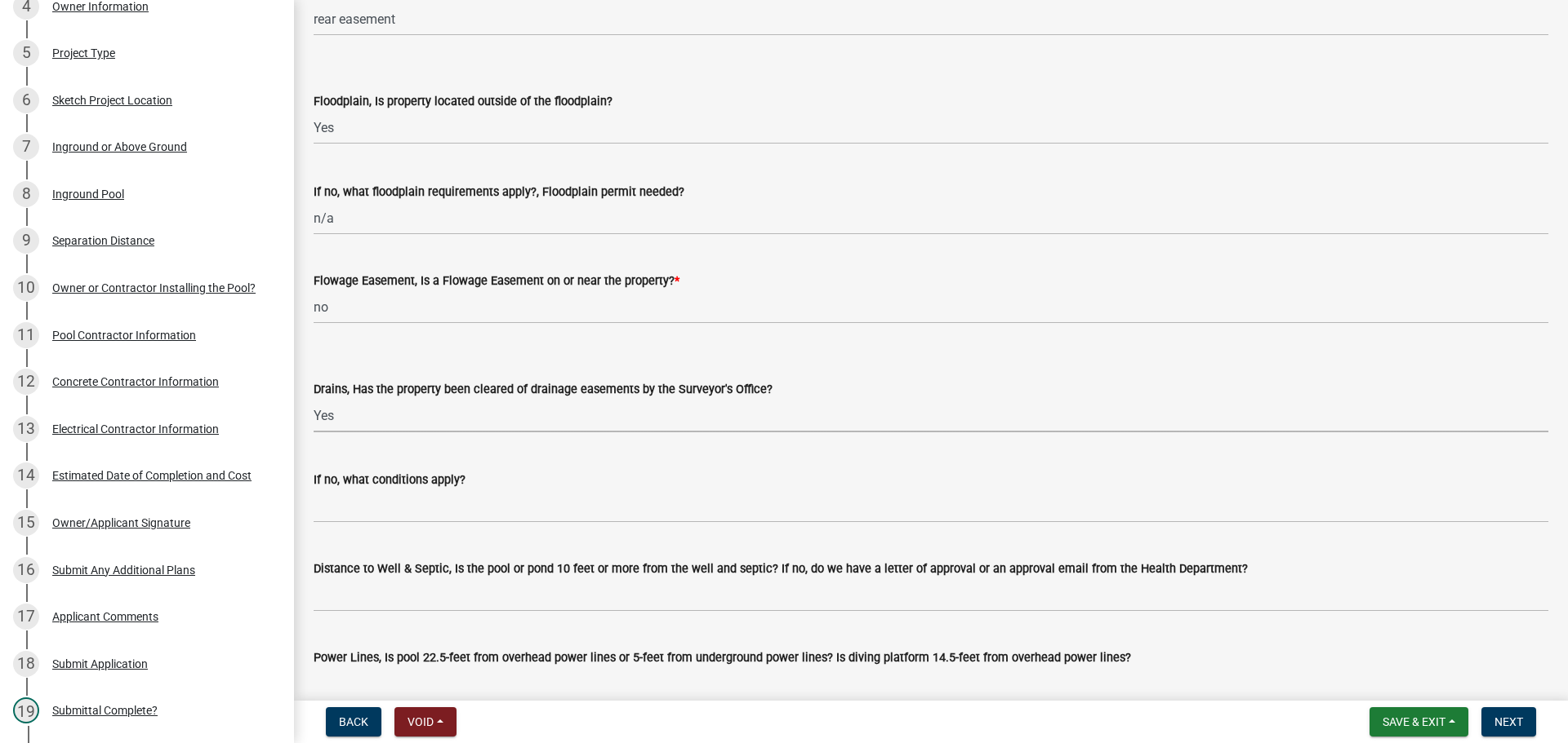
click at [314, 399] on select "Select Item... Yes No" at bounding box center [931, 416] width 1234 height 34
select select "860cbeeb-2425-4dbd-ace8-e875d82c0b78"
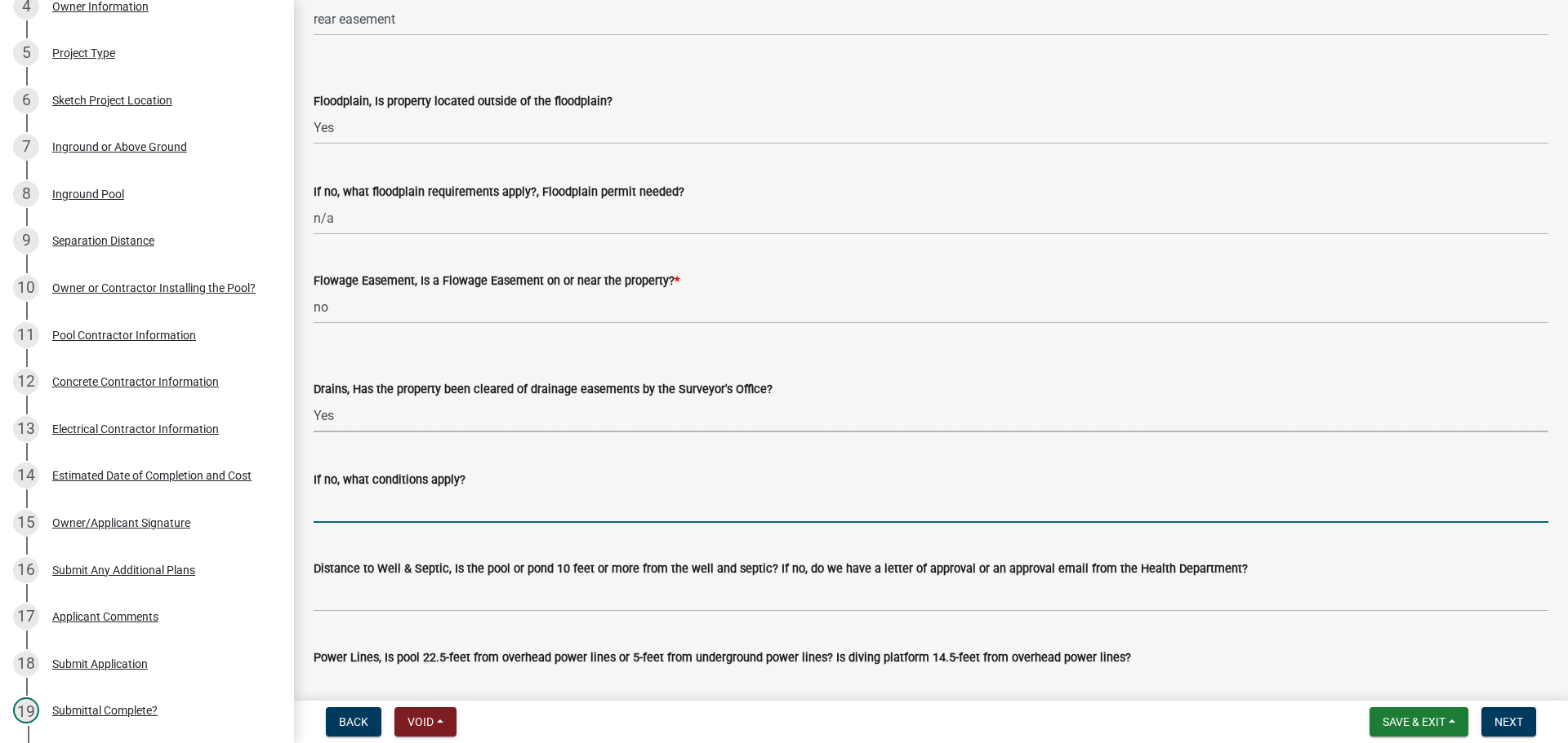
click at [351, 506] on input "If no, what conditions apply?" at bounding box center [931, 506] width 1234 height 34
type input "n/a"
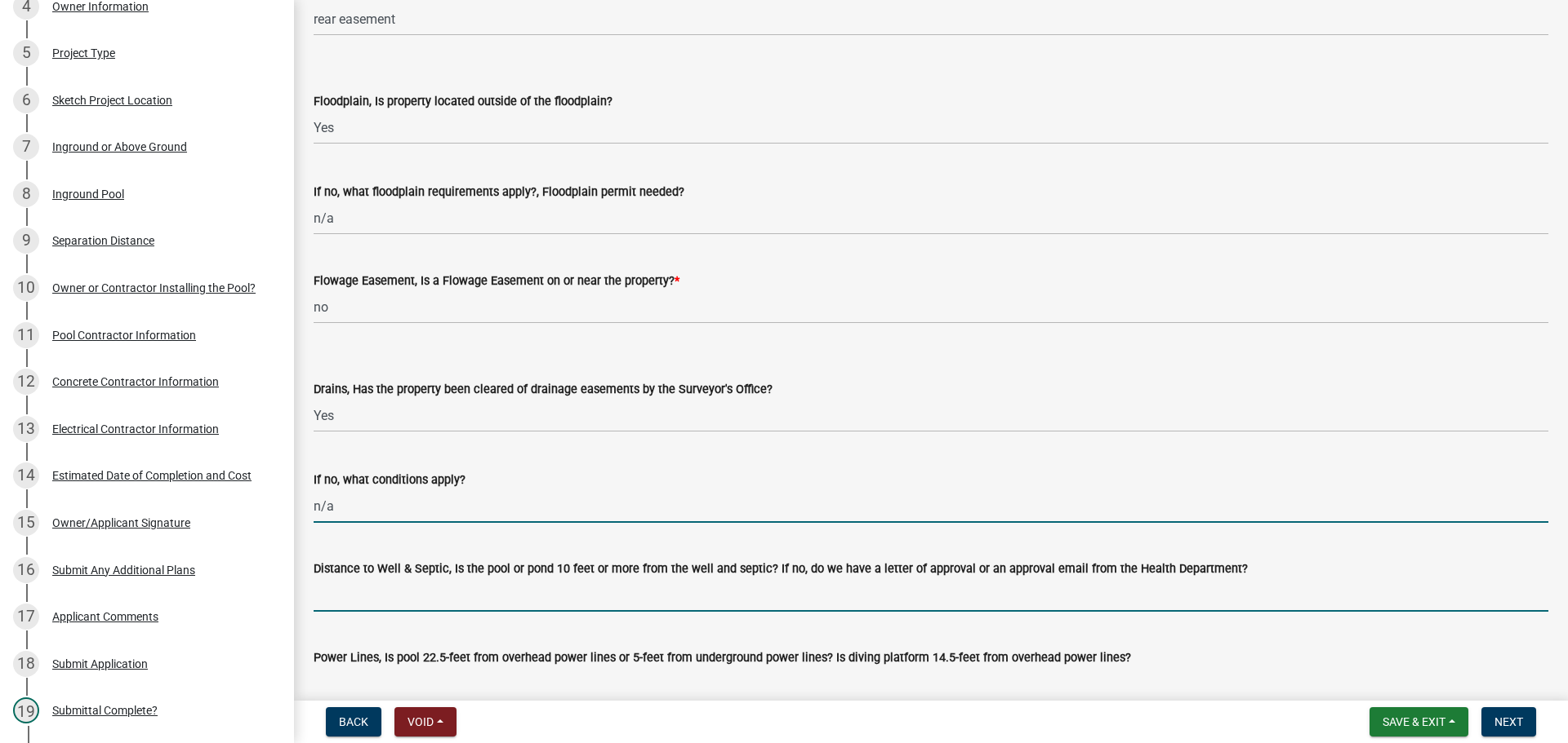
click at [392, 587] on input "Distance to Well & Septic, Is the pool or pond 10 feet or more from the well an…" at bounding box center [931, 595] width 1234 height 34
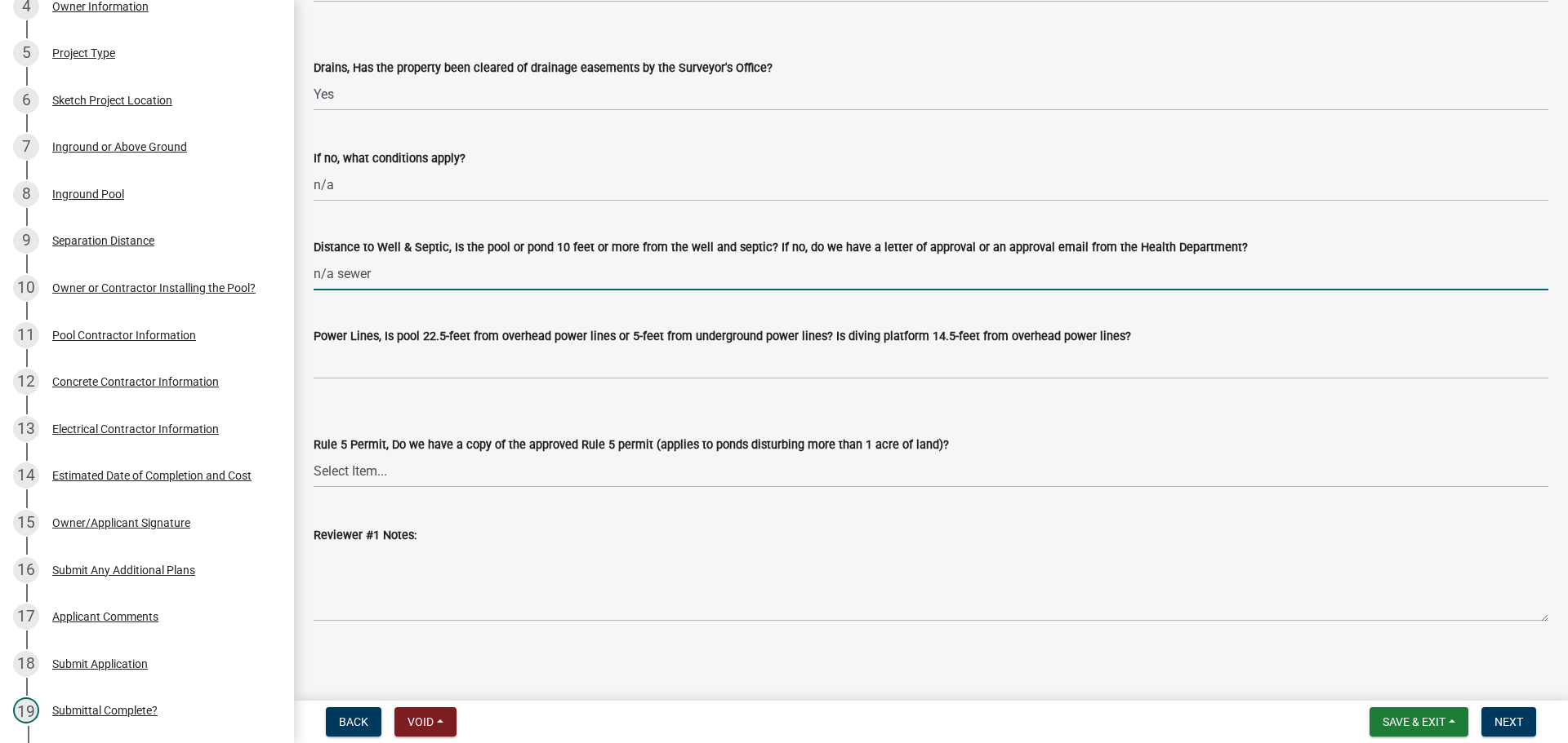
scroll to position [1060, 0]
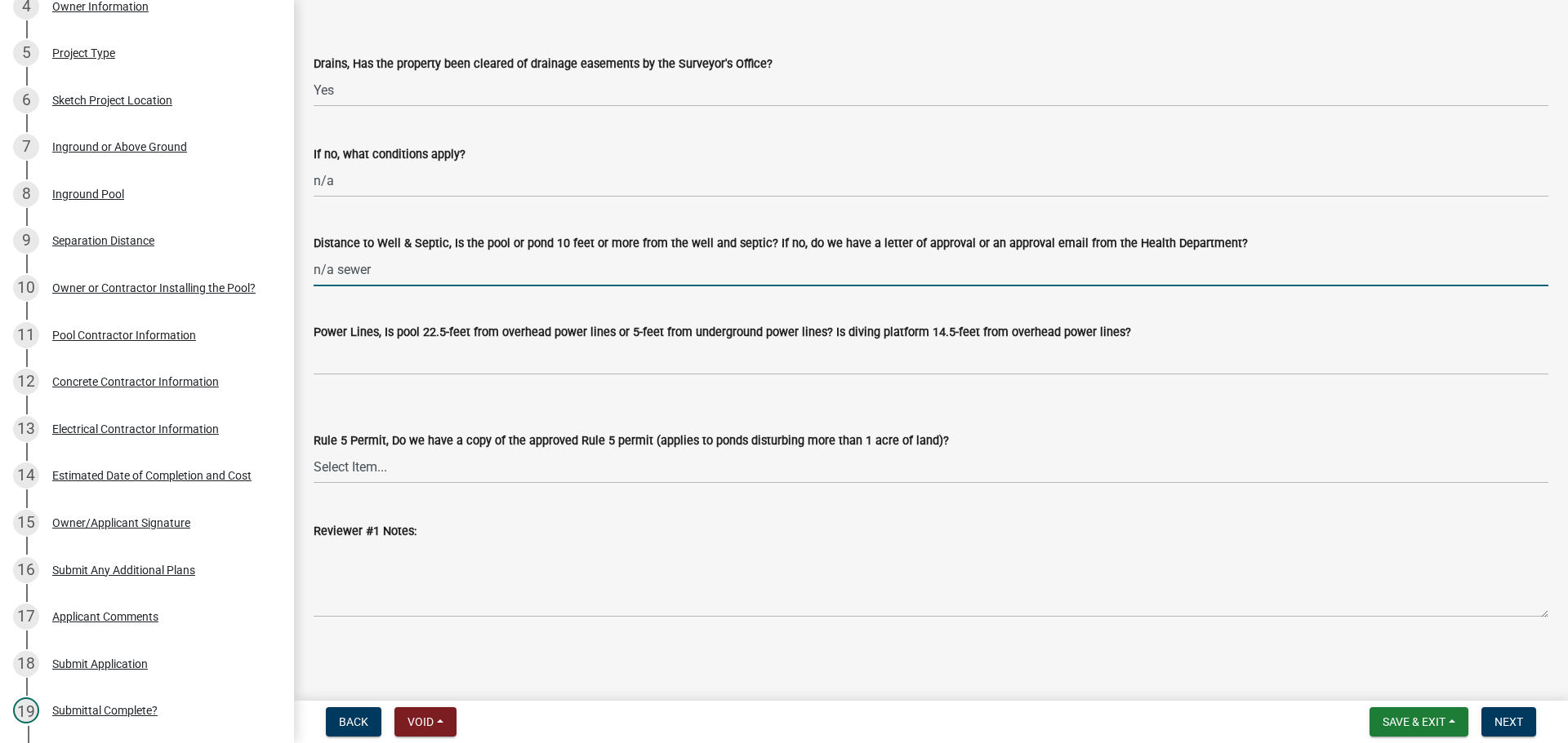
type input "n/a sewer"
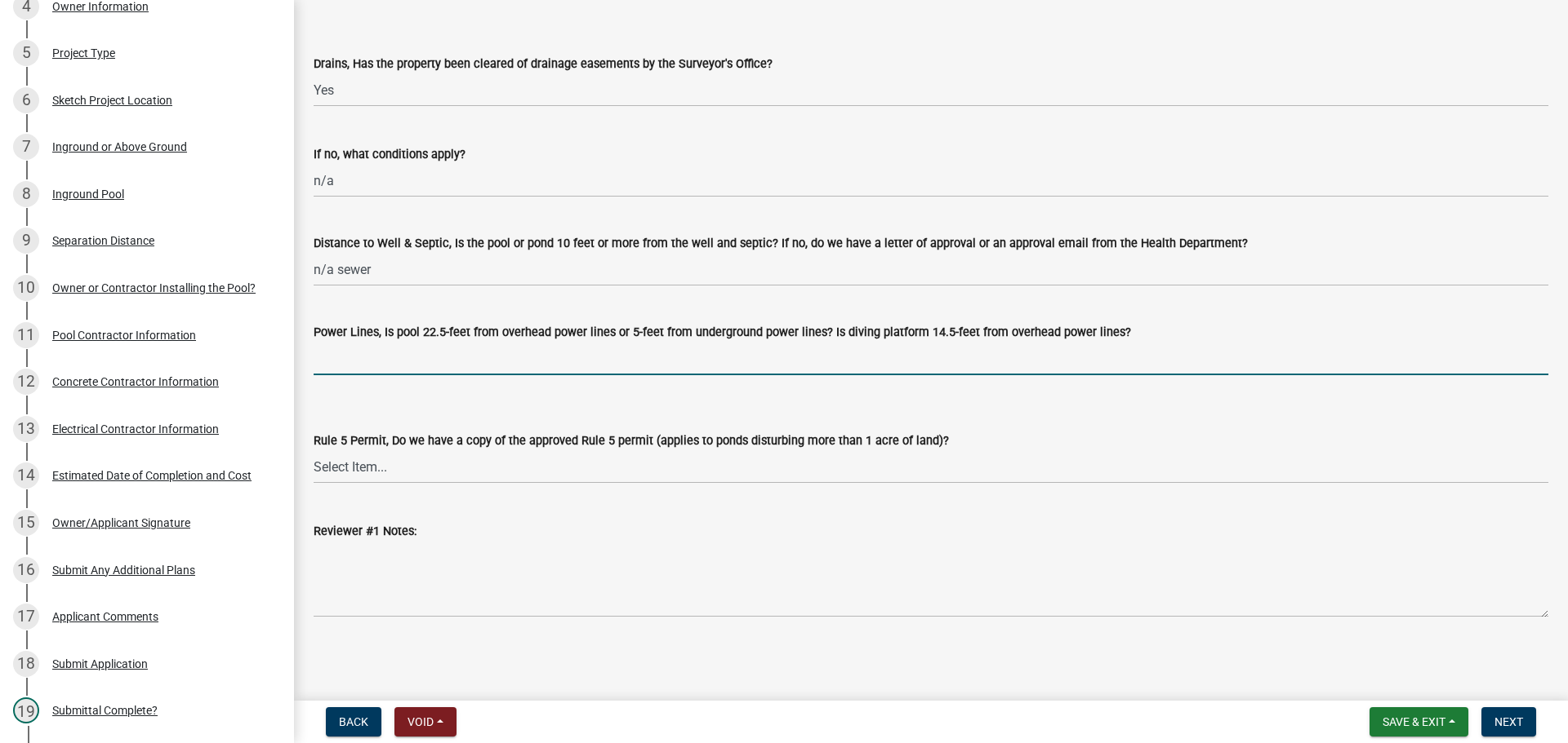
click at [375, 370] on input "Power Lines, Is pool 22.5-feet from overhead power lines or 5-feet from undergr…" at bounding box center [931, 359] width 1234 height 34
type input "n/a"
click at [361, 472] on select "Select Item... Yes No N/A" at bounding box center [931, 467] width 1234 height 34
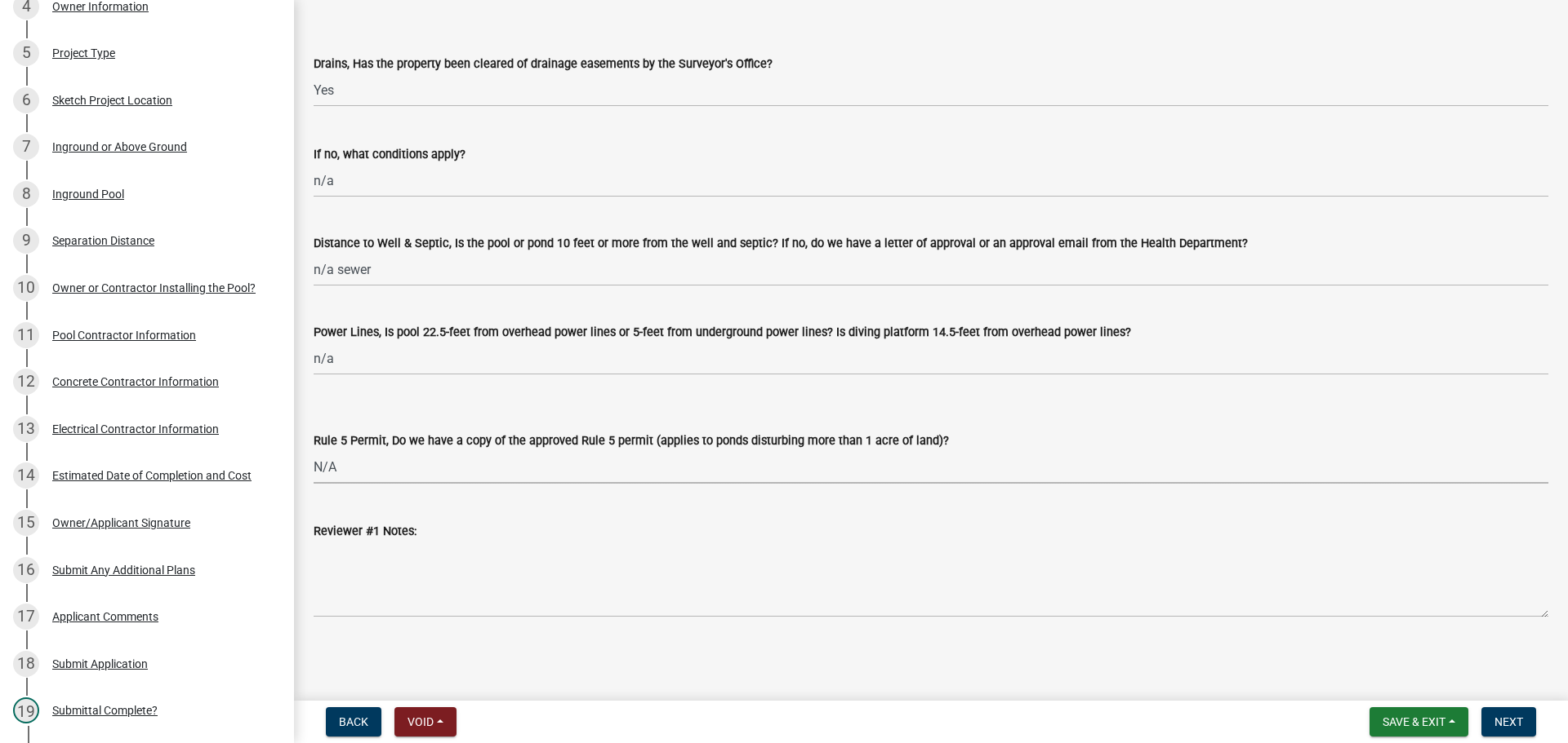
click at [314, 450] on select "Select Item... Yes No N/A" at bounding box center [931, 467] width 1234 height 34
select select "e84029a7-a69a-4c7c-a18b-7fa0a24712a6"
click at [1501, 721] on span "Next" at bounding box center [1508, 721] width 29 height 13
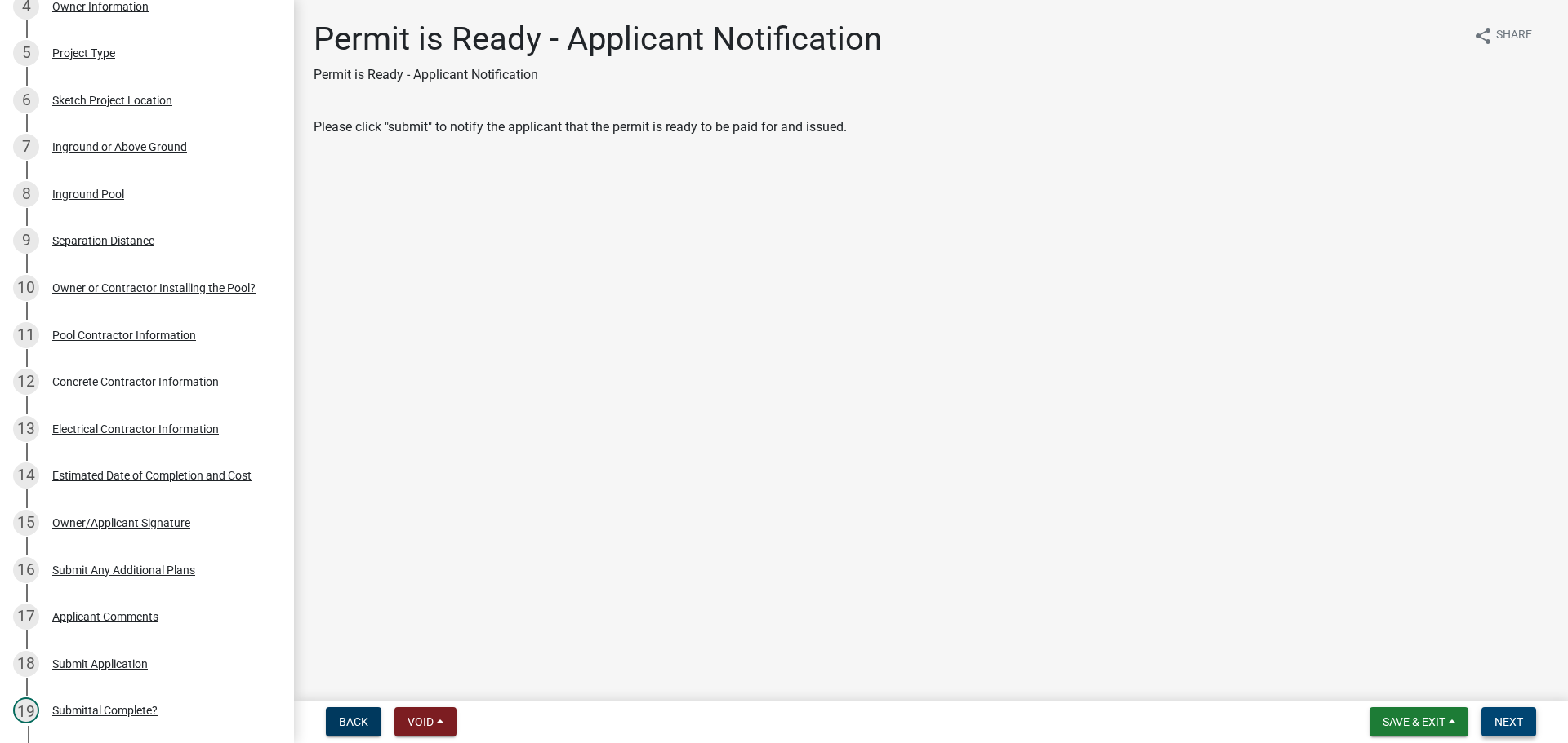
click at [1498, 721] on span "Next" at bounding box center [1508, 721] width 29 height 13
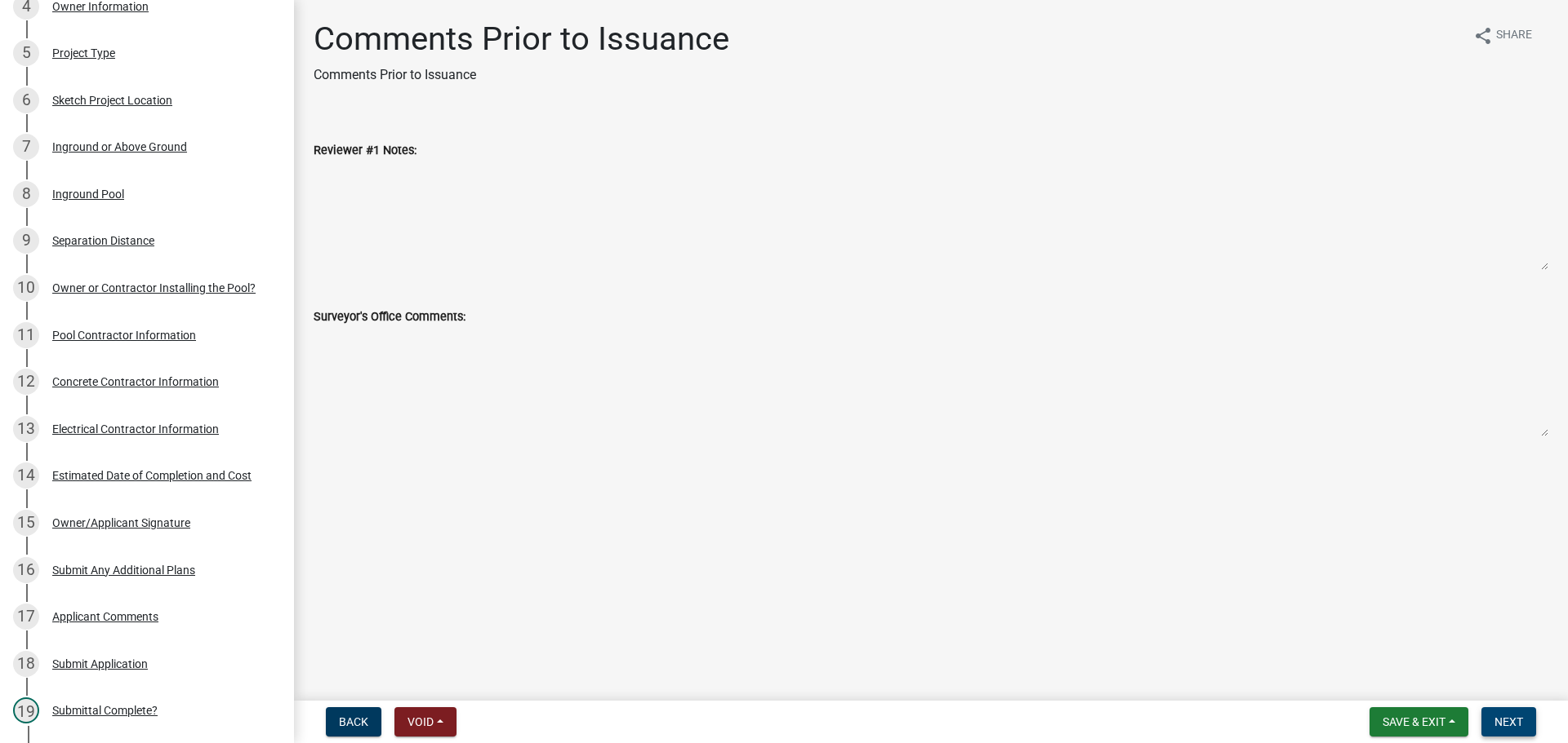
click at [1498, 721] on span "Next" at bounding box center [1508, 721] width 29 height 13
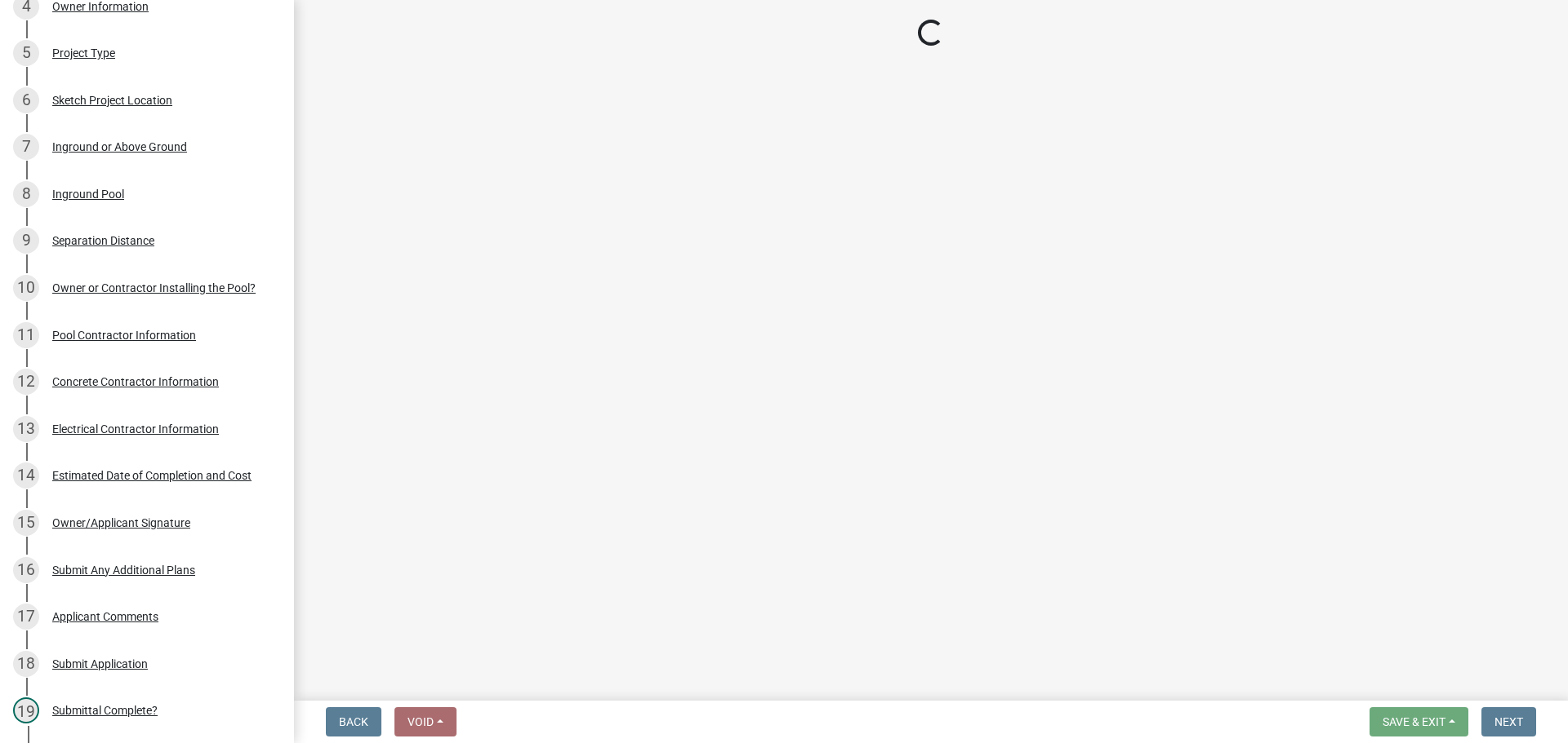
select select "3: 3"
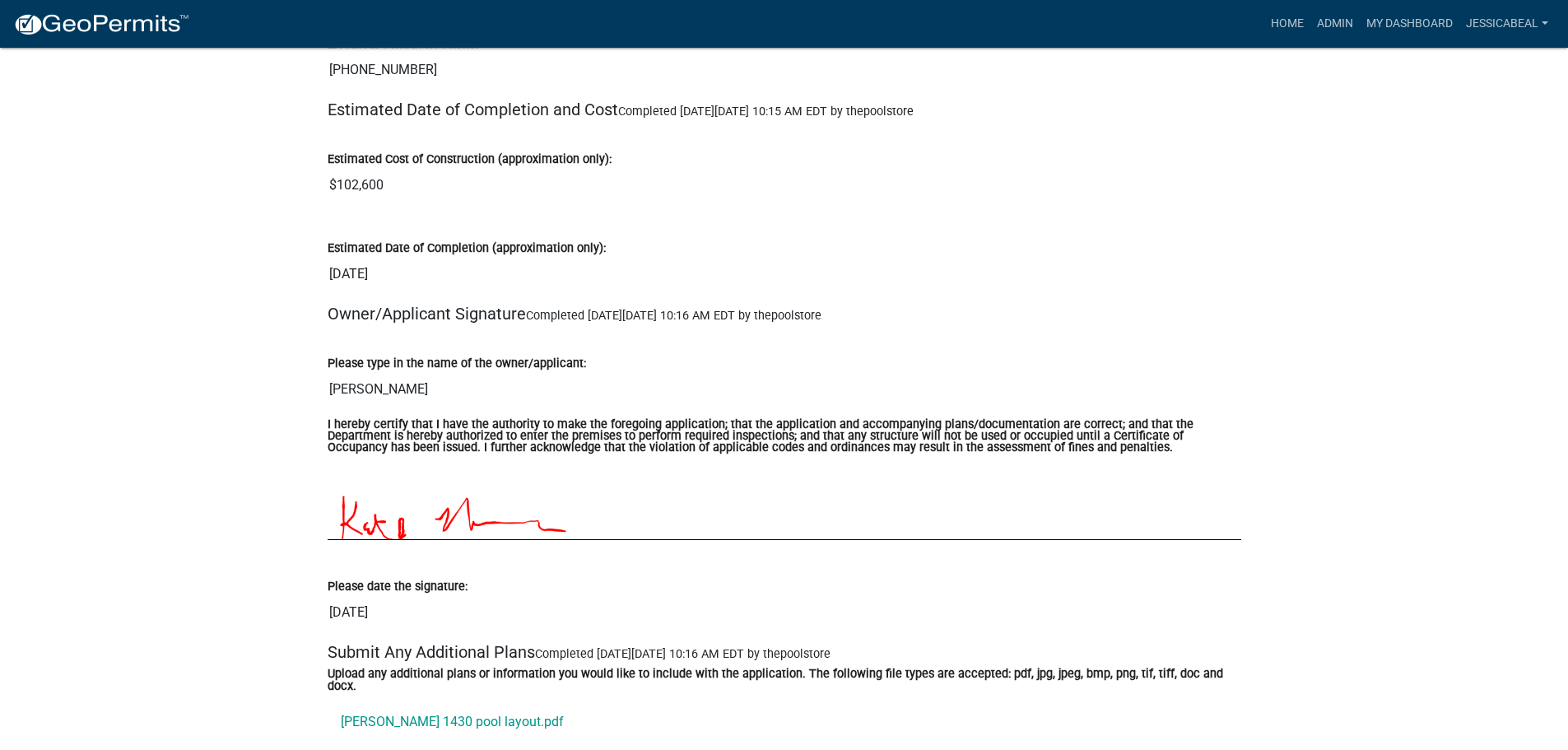
scroll to position [4119, 0]
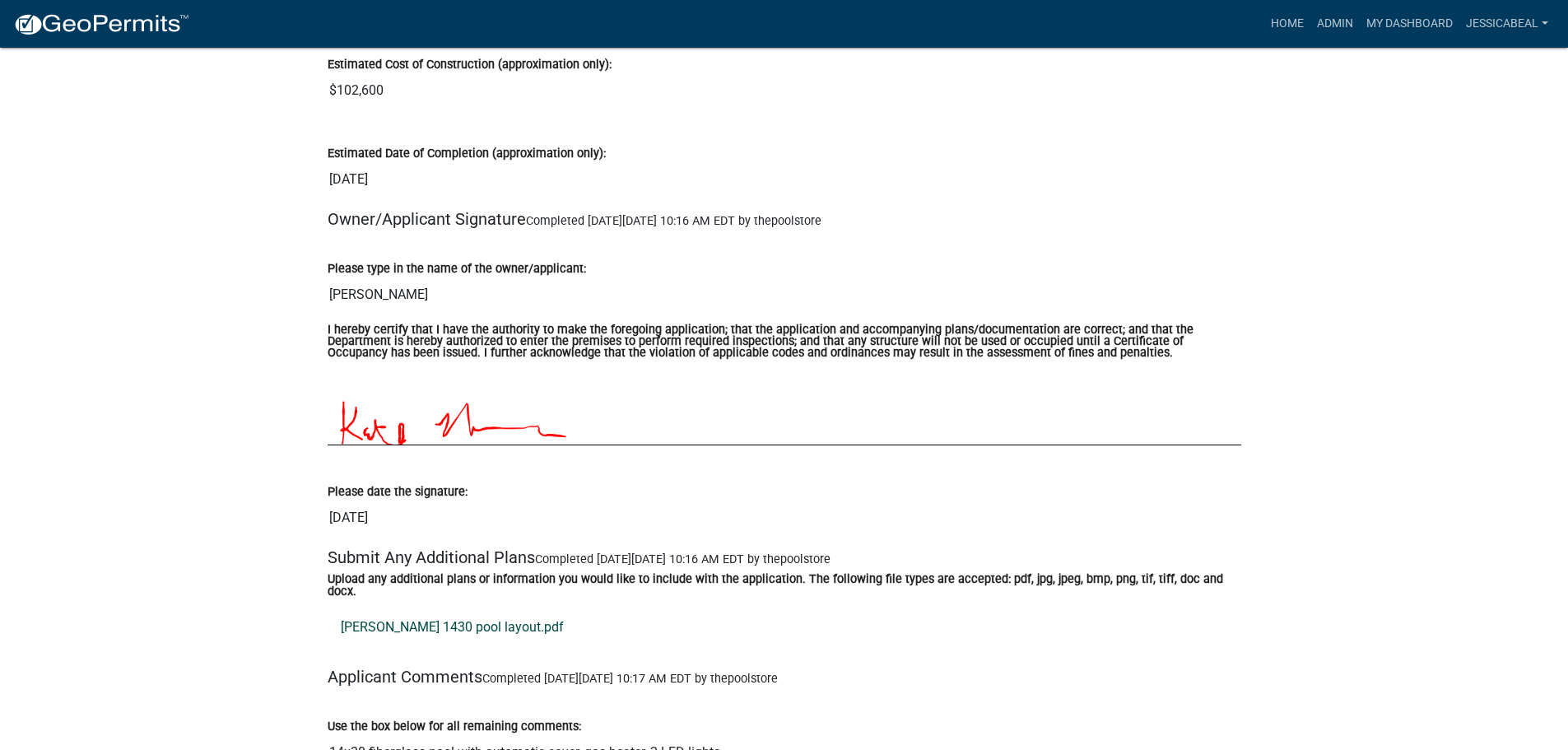
click at [444, 619] on link "coffey 1430 pool layout.pdf" at bounding box center [784, 627] width 913 height 39
